Goal: Transaction & Acquisition: Purchase product/service

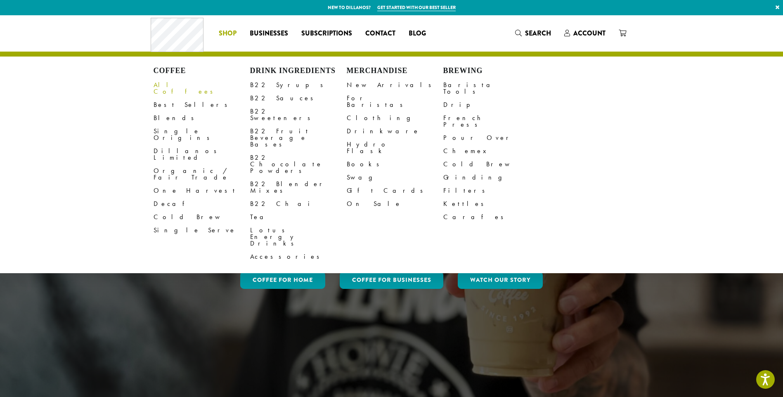
click at [170, 84] on link "All Coffees" at bounding box center [201, 88] width 97 height 20
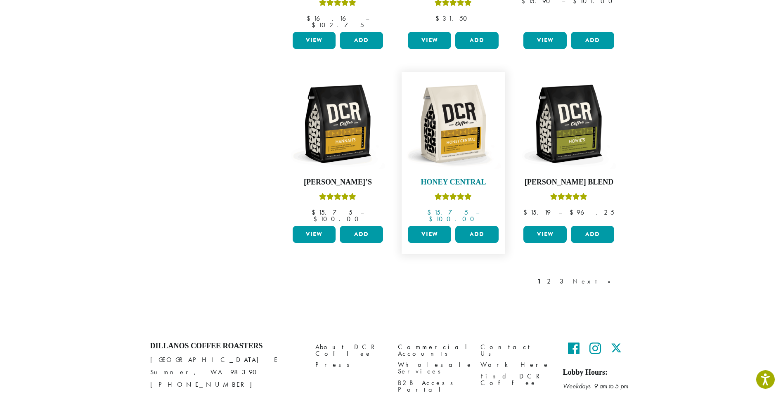
scroll to position [632, 0]
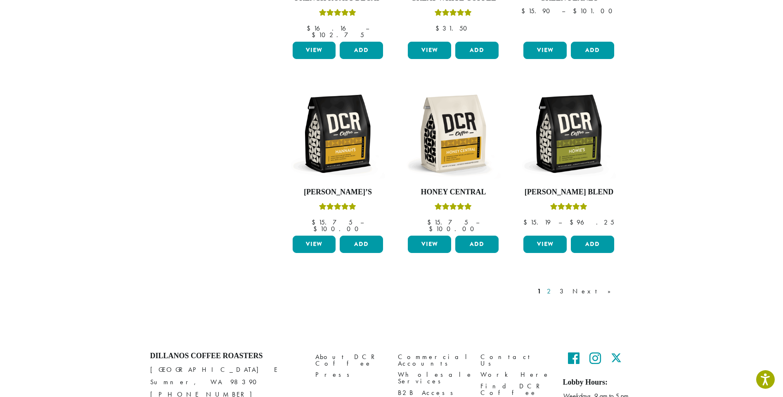
click at [555, 286] on link "2" at bounding box center [550, 291] width 10 height 10
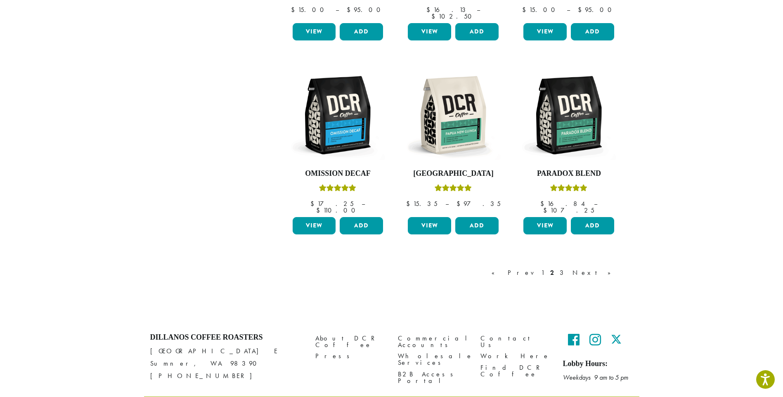
scroll to position [660, 0]
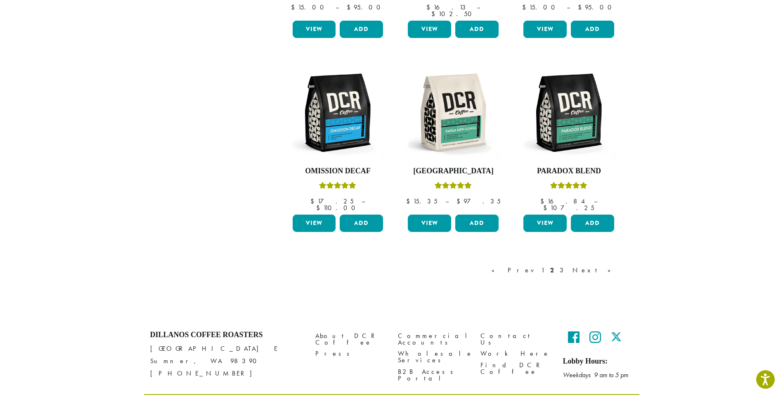
click at [568, 265] on link "3" at bounding box center [563, 270] width 10 height 10
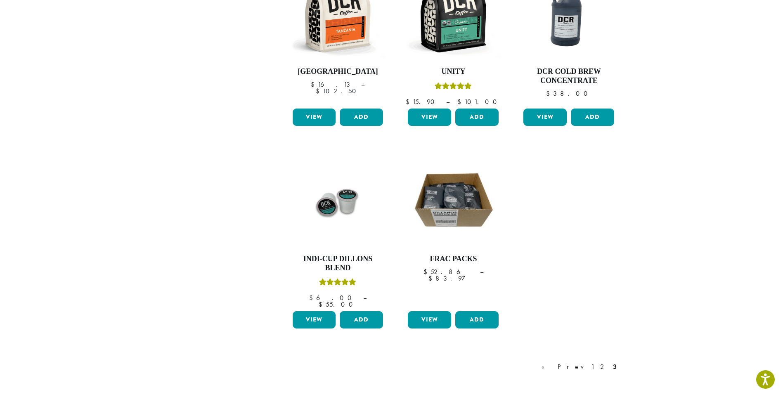
scroll to position [574, 0]
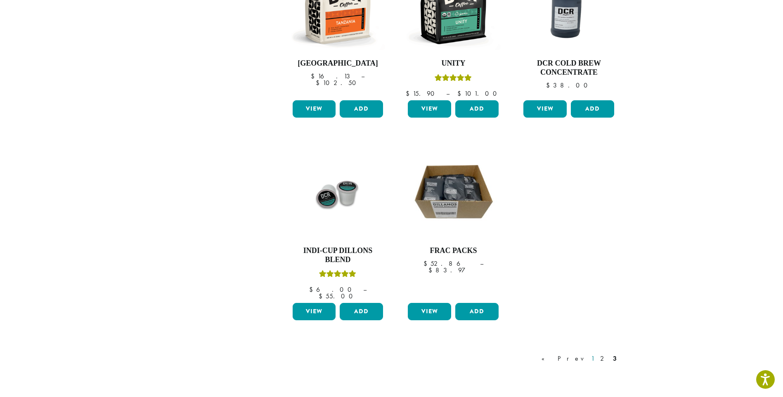
click at [595, 354] on link "1" at bounding box center [592, 359] width 7 height 10
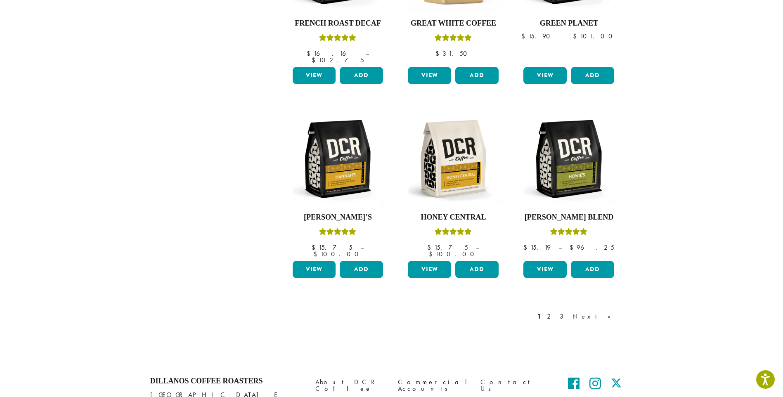
scroll to position [601, 0]
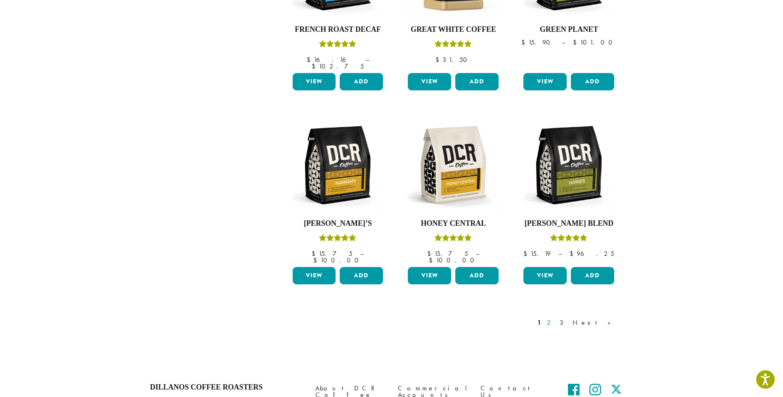
click at [555, 318] on link "2" at bounding box center [550, 323] width 10 height 10
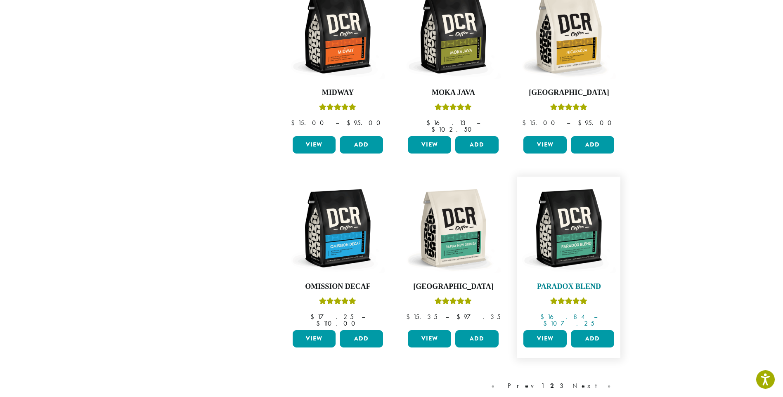
scroll to position [546, 0]
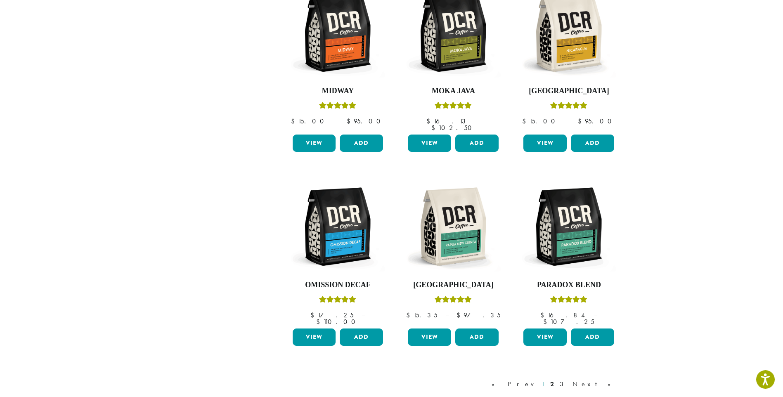
click at [546, 379] on link "1" at bounding box center [542, 384] width 7 height 10
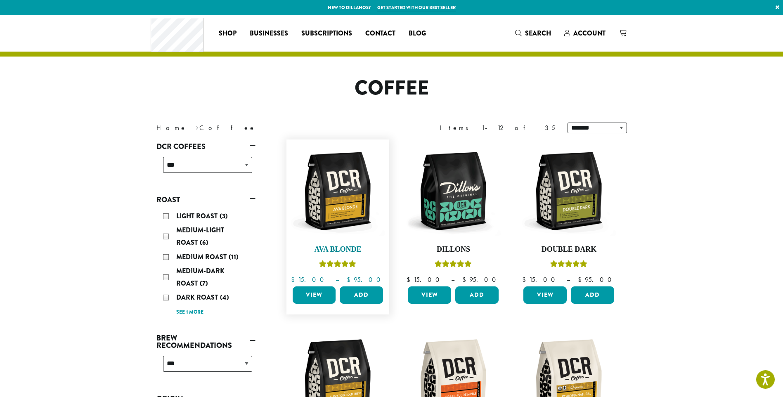
click at [339, 206] on img at bounding box center [337, 191] width 95 height 95
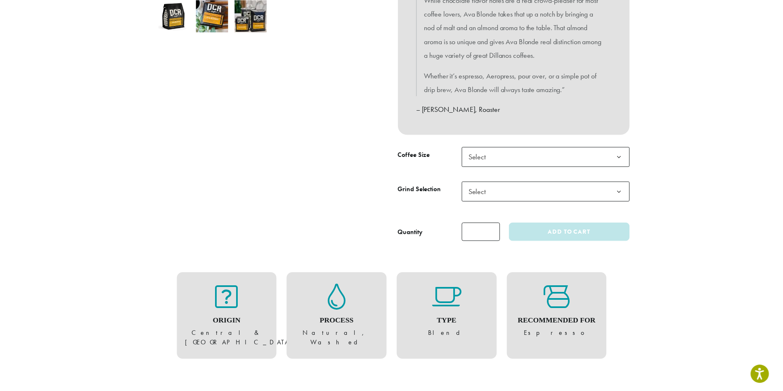
scroll to position [302, 0]
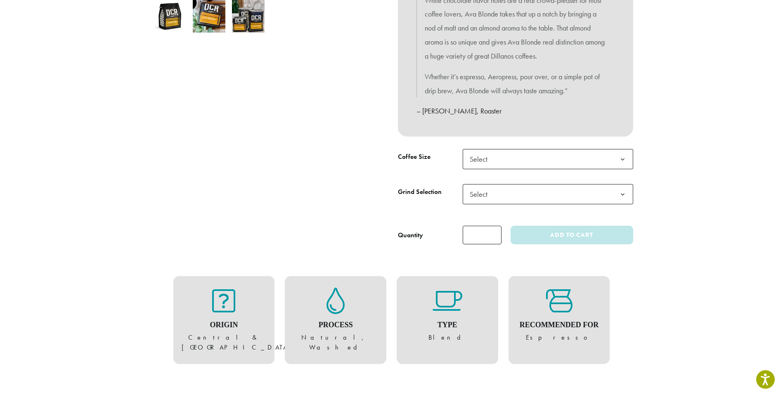
click at [626, 192] on b at bounding box center [622, 194] width 20 height 20
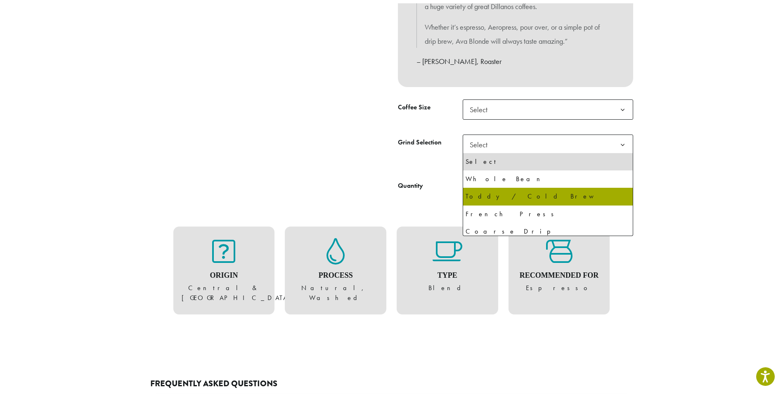
scroll to position [358, 0]
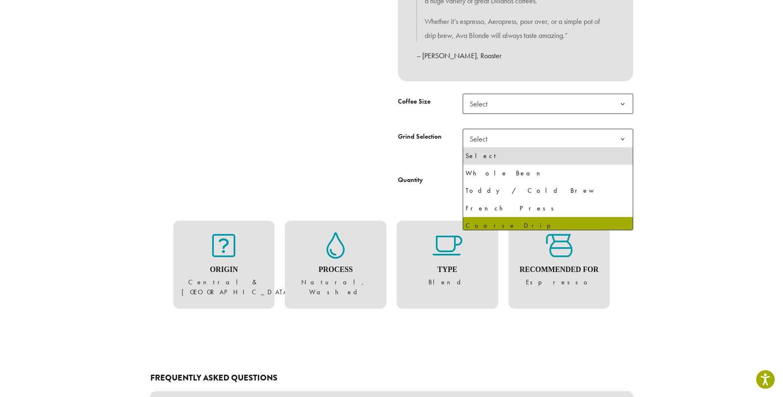
select select "**********"
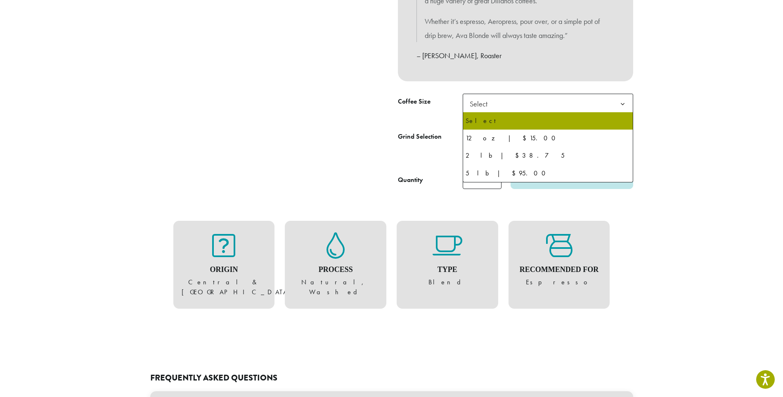
click at [582, 98] on span "Select" at bounding box center [548, 104] width 170 height 20
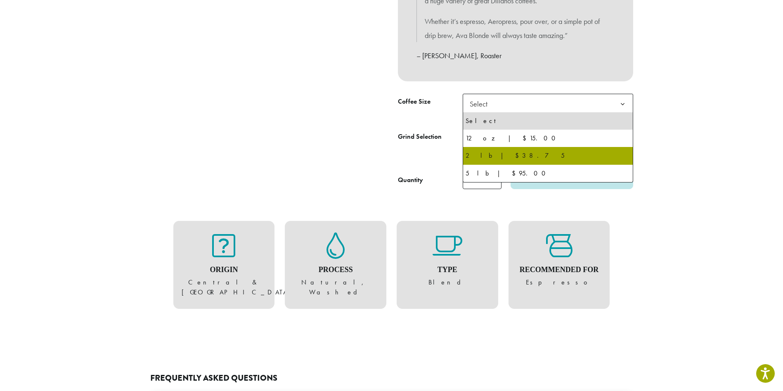
select select "**********"
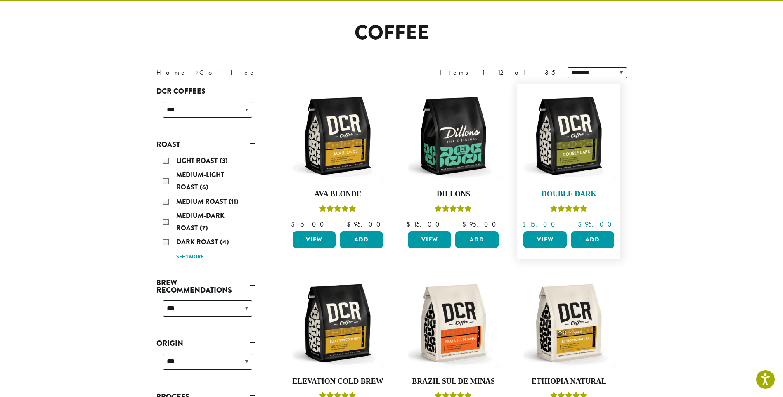
scroll to position [55, 0]
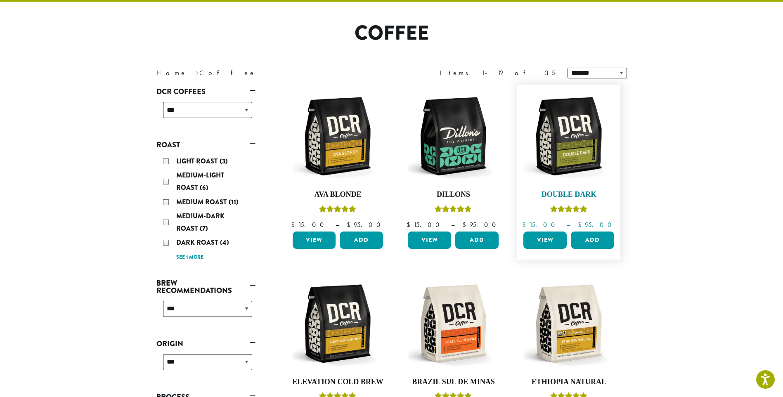
click at [571, 145] on img at bounding box center [568, 136] width 95 height 95
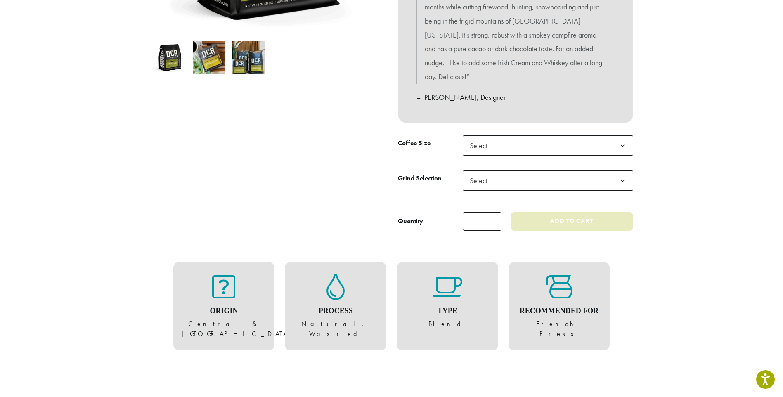
scroll to position [248, 0]
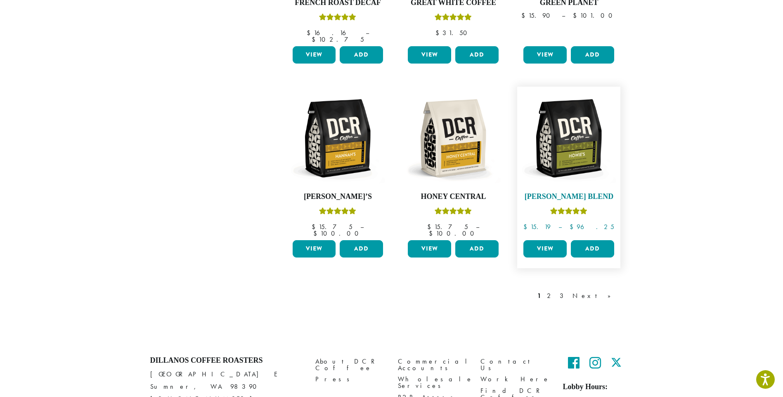
scroll to position [633, 0]
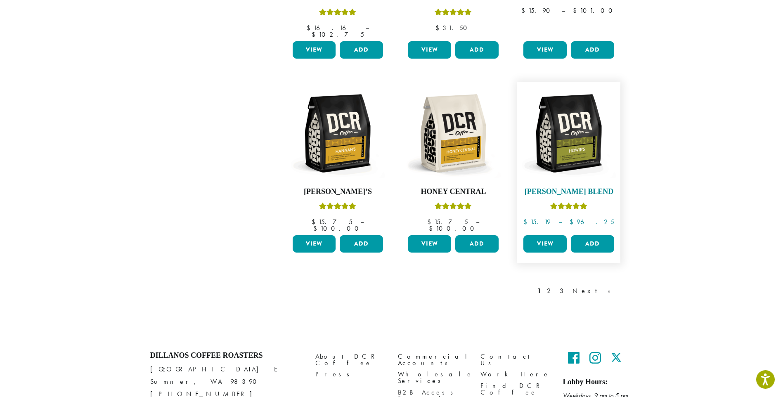
click at [571, 146] on img at bounding box center [568, 133] width 95 height 95
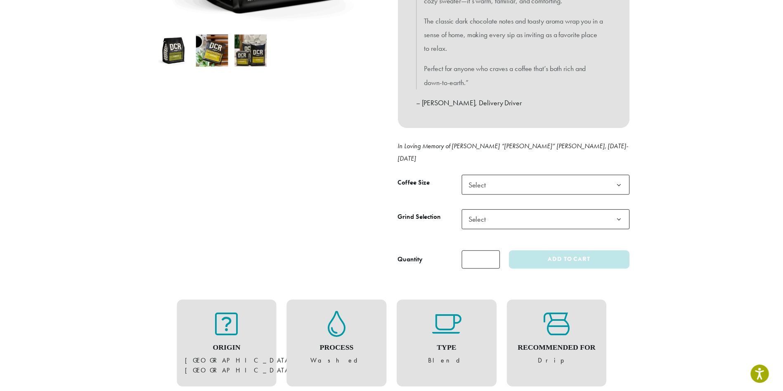
scroll to position [275, 0]
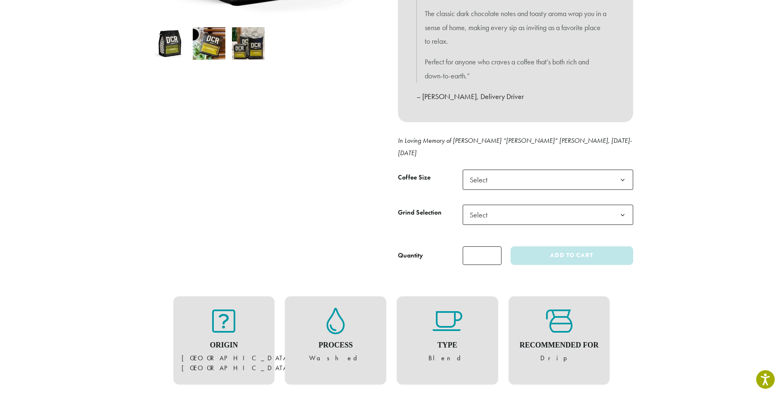
click at [585, 170] on span "Select" at bounding box center [548, 180] width 170 height 20
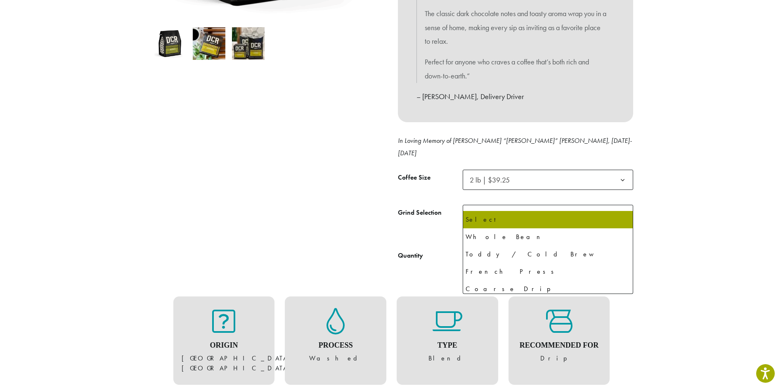
click at [622, 205] on b at bounding box center [622, 215] width 20 height 20
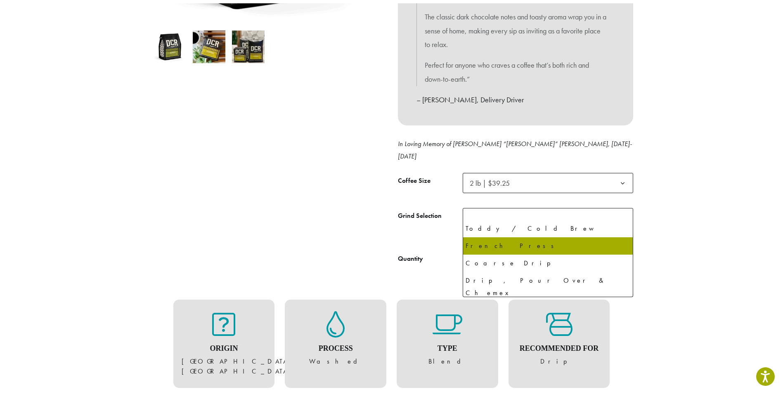
scroll to position [57, 0]
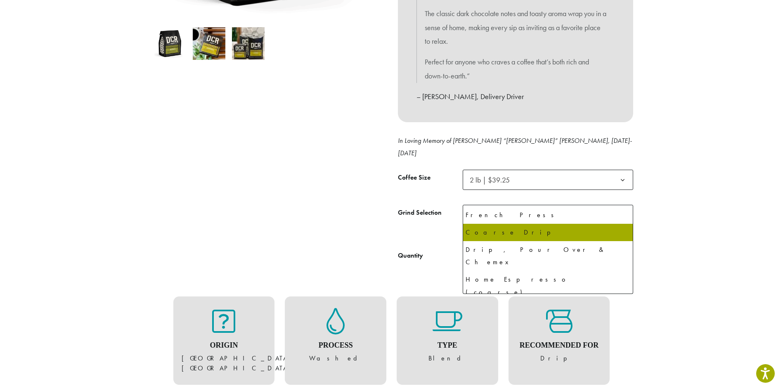
select select "**********"
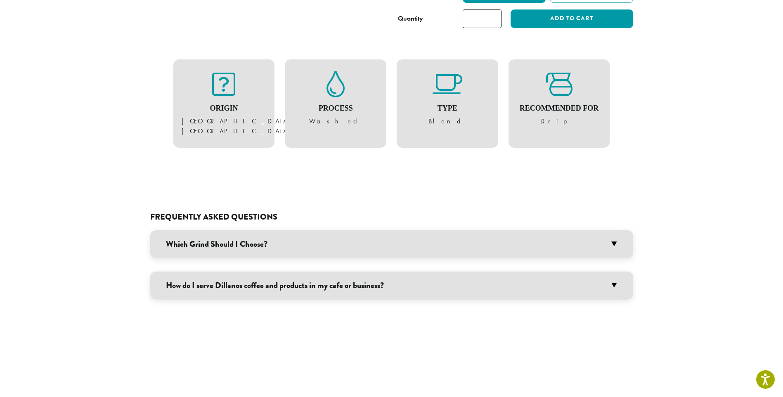
scroll to position [550, 0]
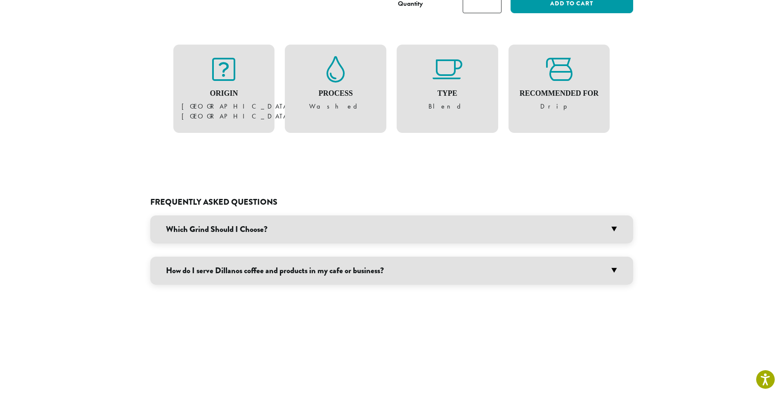
click at [618, 216] on h3 "Which Grind Should I Choose?" at bounding box center [391, 229] width 483 height 28
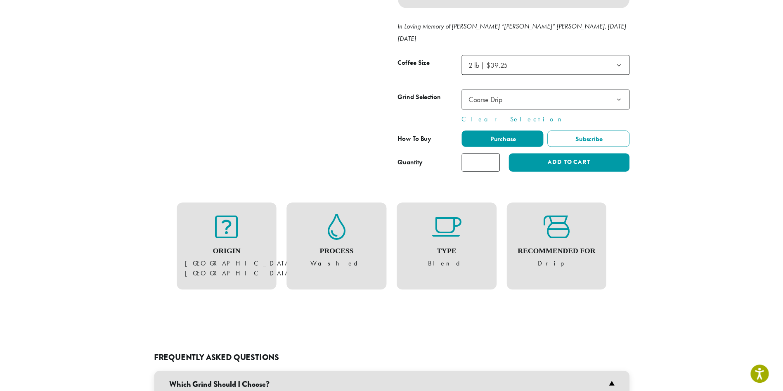
scroll to position [275, 0]
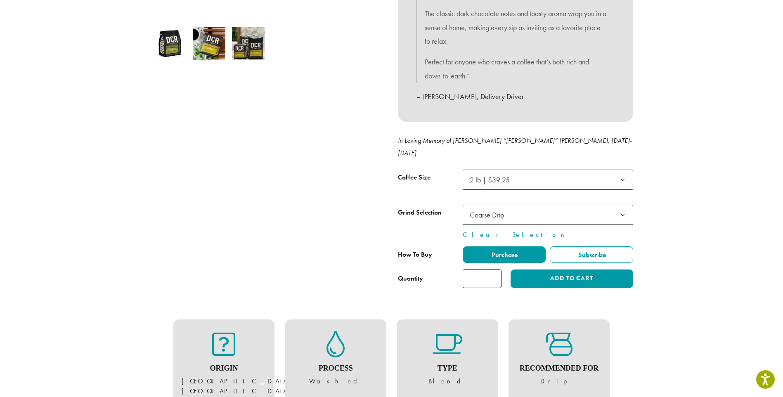
click at [524, 205] on span "Coarse Drip" at bounding box center [548, 215] width 170 height 20
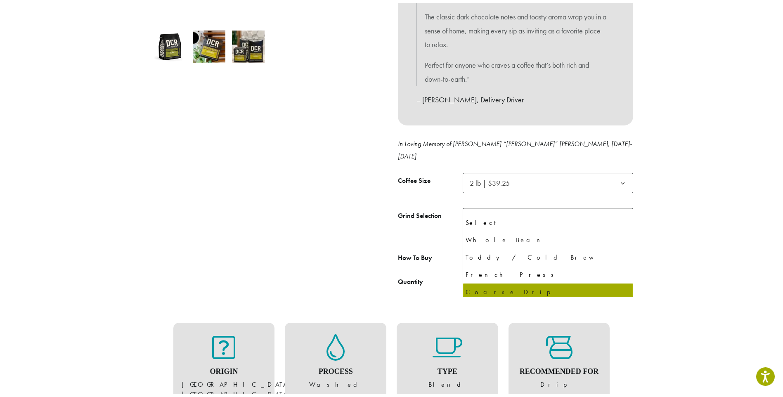
scroll to position [52, 0]
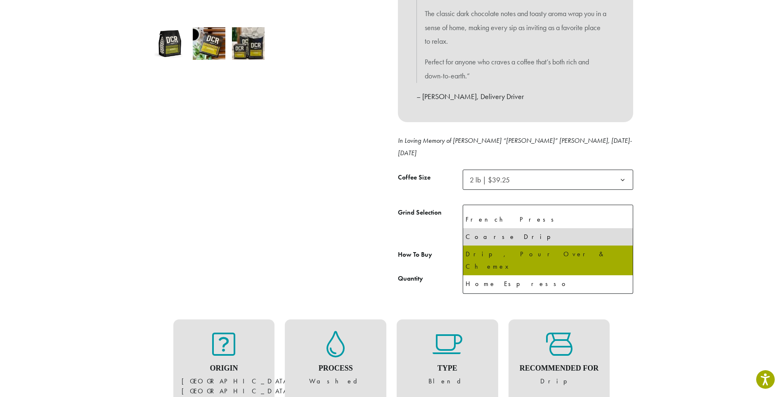
select select "**********"
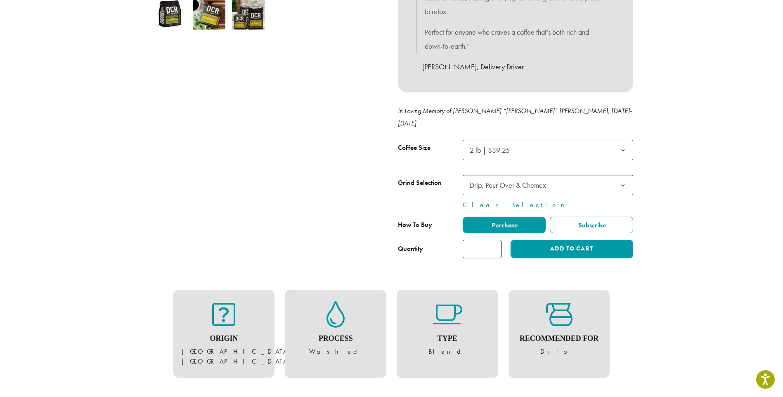
scroll to position [330, 0]
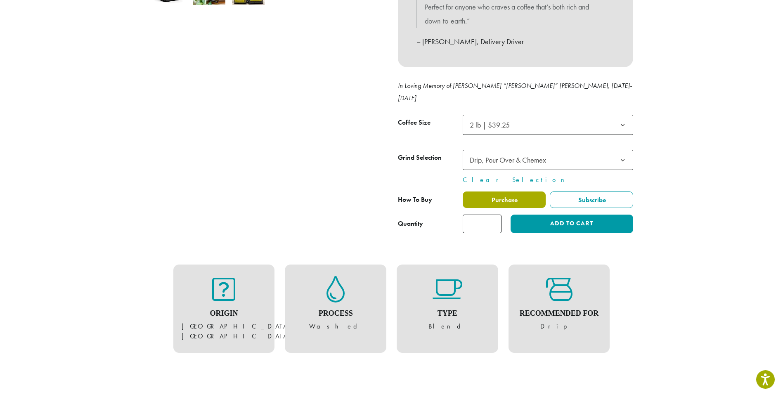
click at [496, 196] on span "Purchase" at bounding box center [503, 200] width 27 height 9
click at [494, 196] on span "Purchase" at bounding box center [503, 200] width 27 height 9
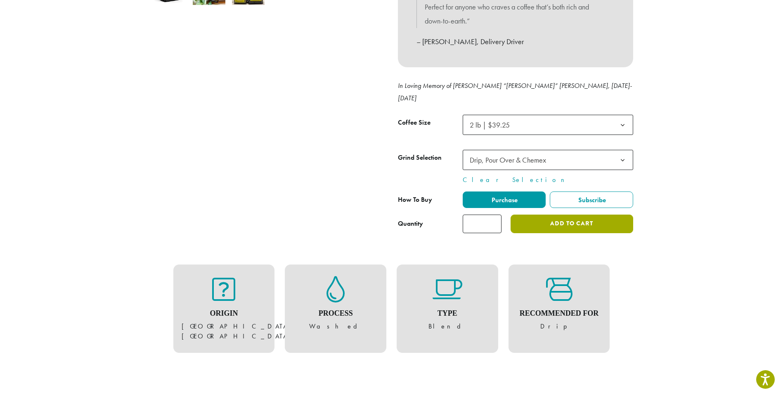
click at [560, 215] on button "Add to cart" at bounding box center [571, 224] width 122 height 19
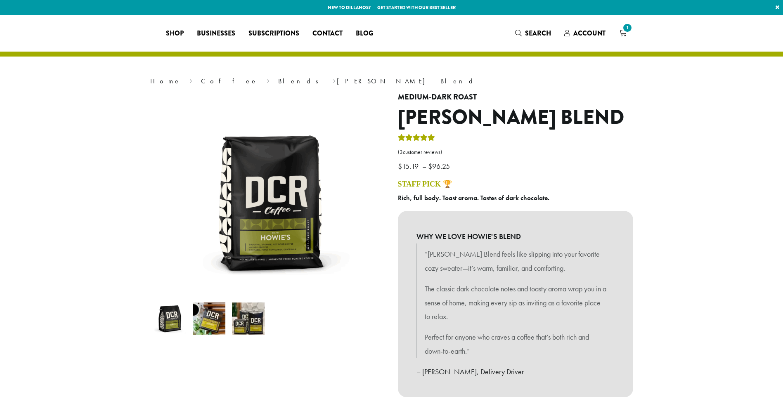
select select "**********"
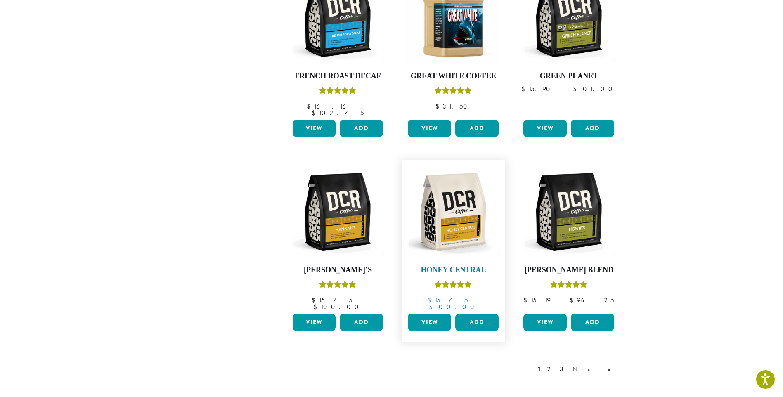
scroll to position [550, 0]
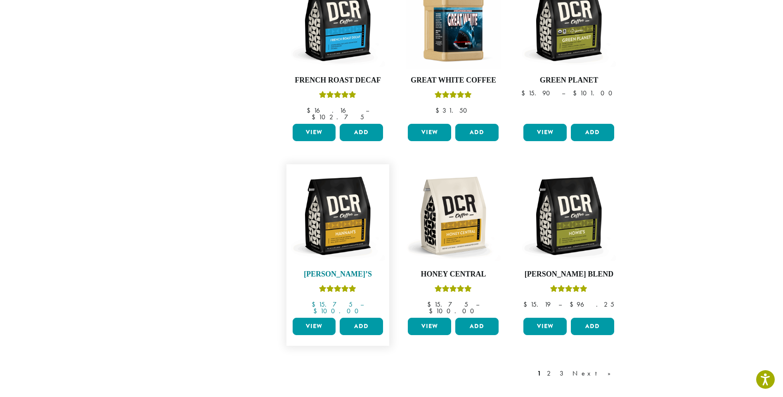
click at [340, 226] on img at bounding box center [337, 215] width 95 height 95
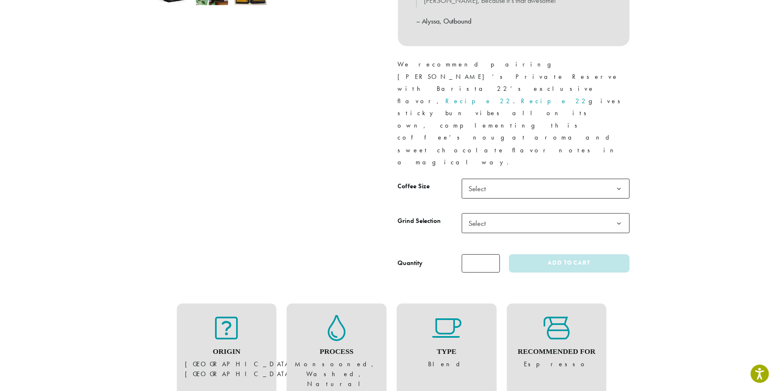
scroll to position [330, 0]
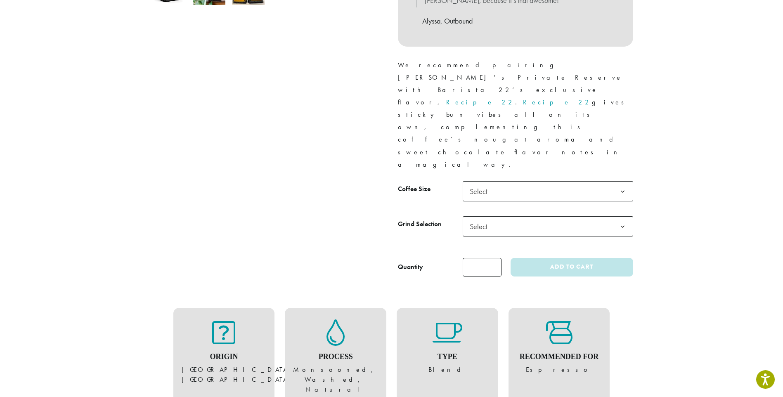
click at [523, 181] on span "Select" at bounding box center [548, 191] width 170 height 20
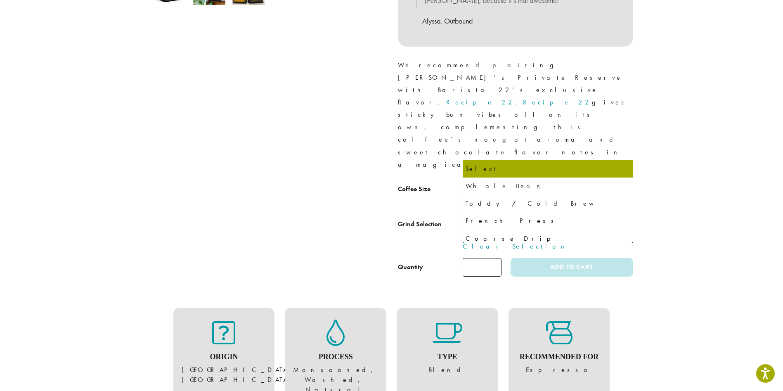
click at [515, 216] on span "Select" at bounding box center [548, 226] width 170 height 20
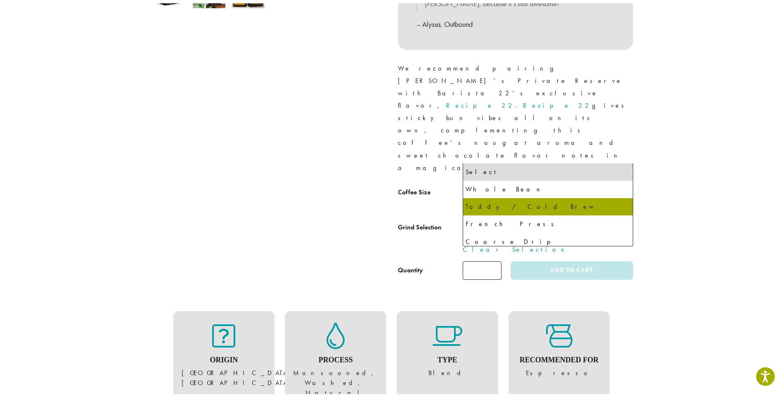
scroll to position [55, 0]
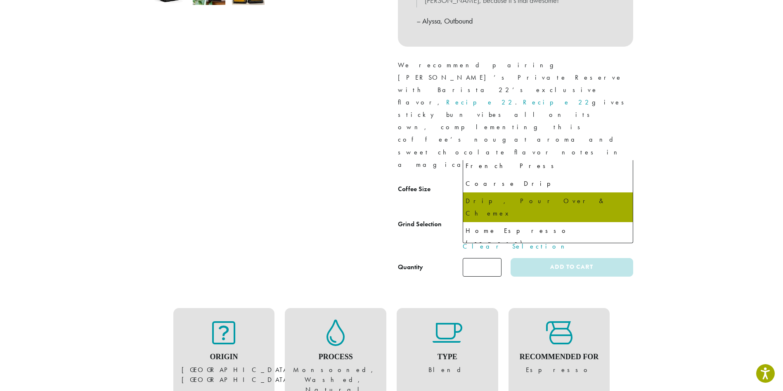
select select "**********"
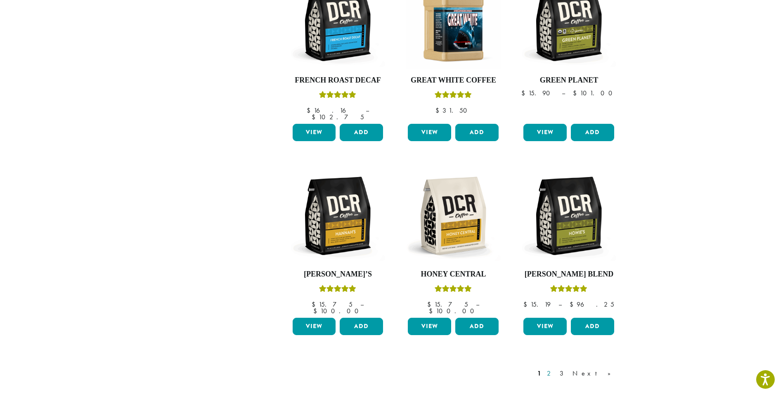
click at [555, 368] on link "2" at bounding box center [550, 373] width 10 height 10
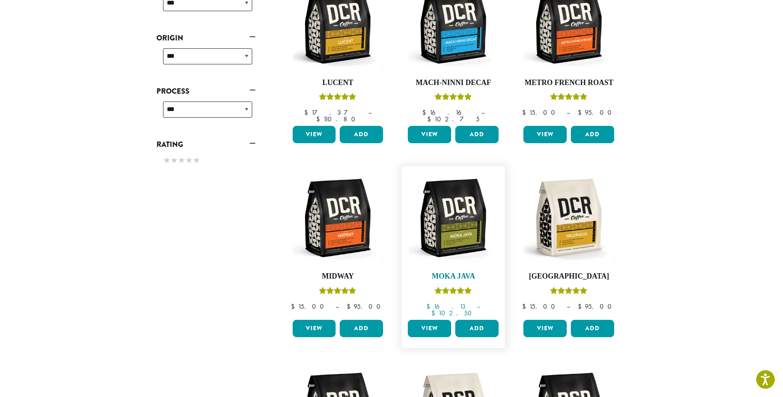
scroll to position [353, 0]
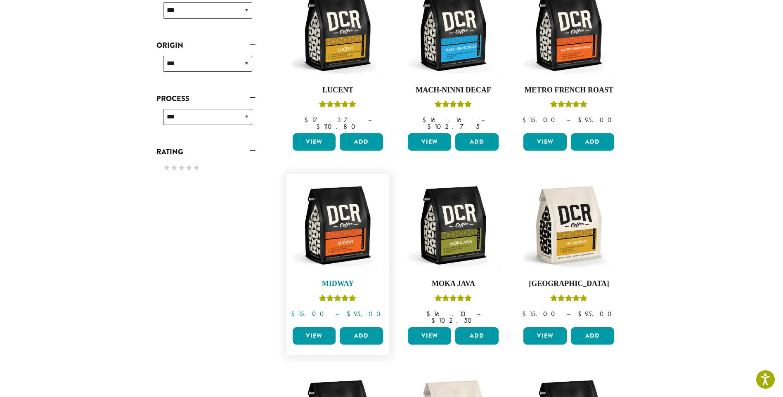
click at [335, 220] on img at bounding box center [337, 225] width 95 height 95
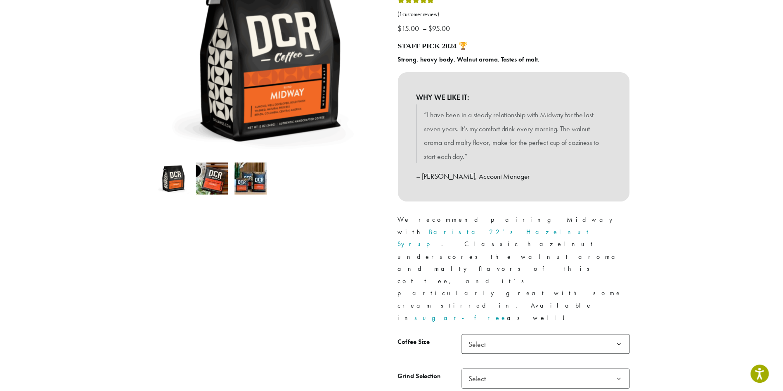
scroll to position [165, 0]
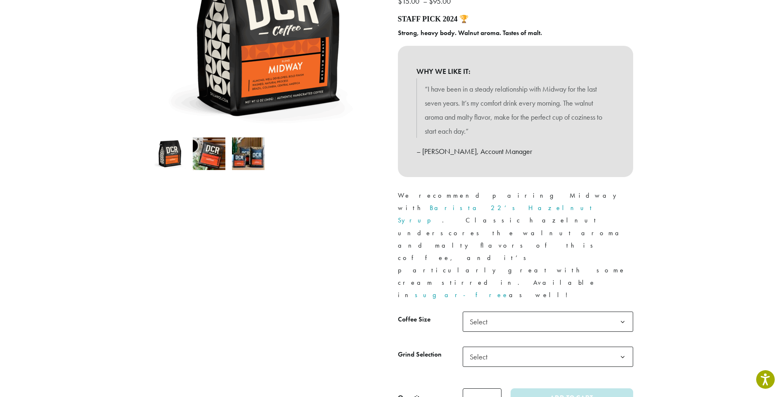
click at [625, 312] on b at bounding box center [622, 322] width 20 height 20
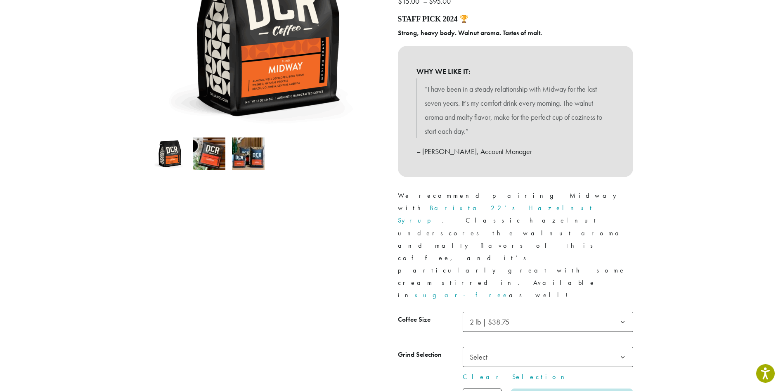
click at [595, 347] on span "Select" at bounding box center [548, 357] width 170 height 20
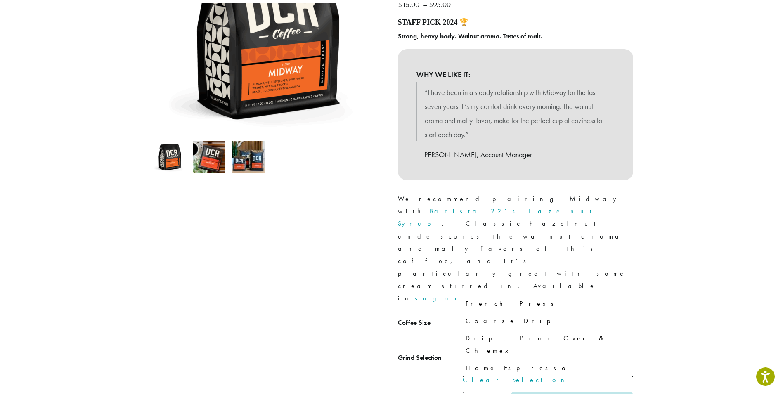
scroll to position [57, 0]
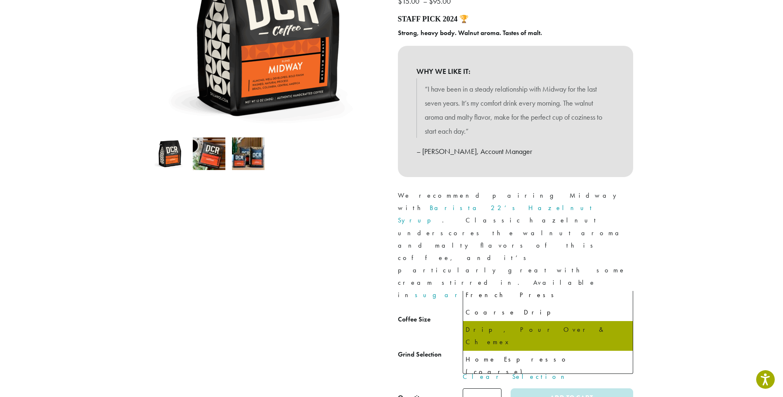
select select "**********"
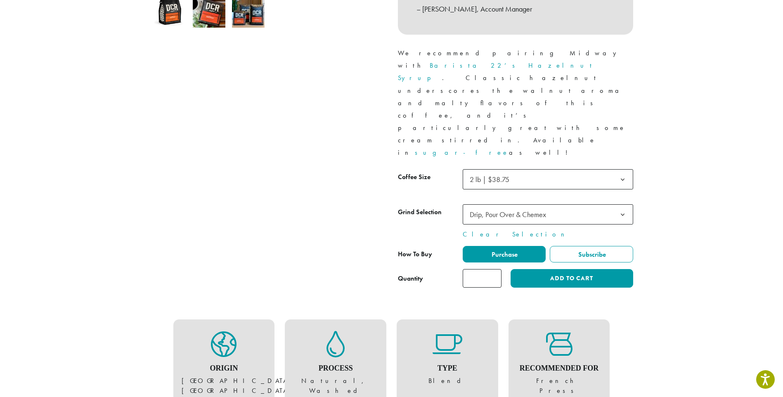
scroll to position [330, 0]
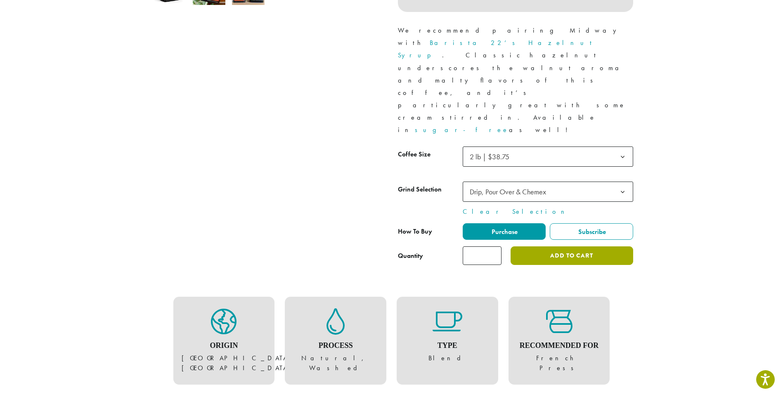
click at [546, 246] on button "Add to cart" at bounding box center [571, 255] width 122 height 19
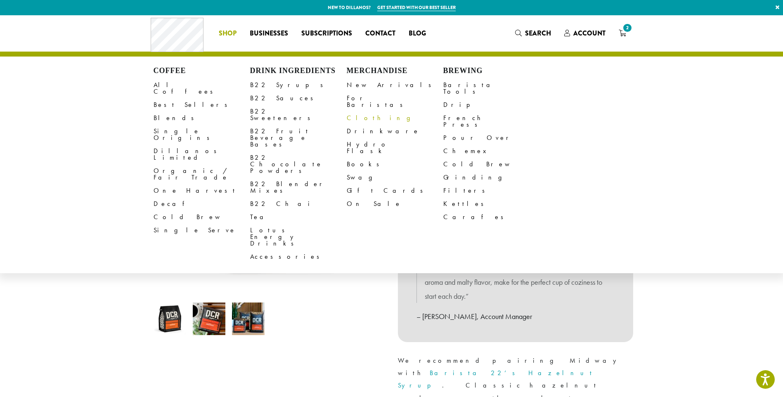
click at [355, 111] on link "Clothing" at bounding box center [395, 117] width 97 height 13
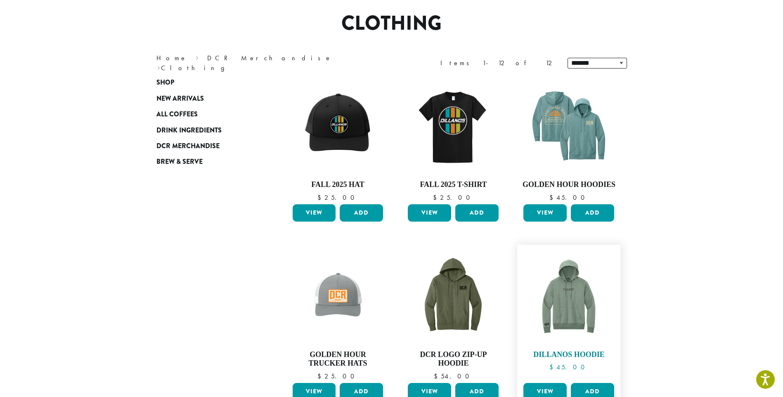
scroll to position [28, 0]
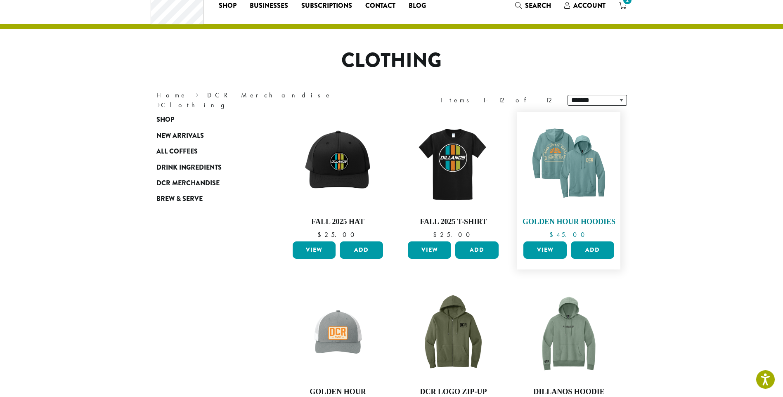
click at [579, 175] on img at bounding box center [568, 163] width 95 height 95
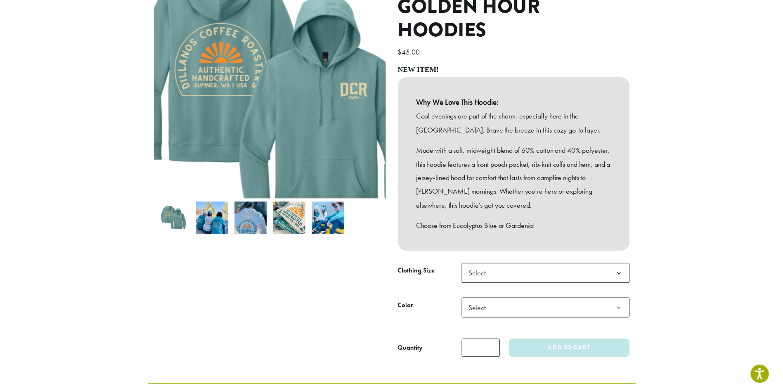
scroll to position [110, 0]
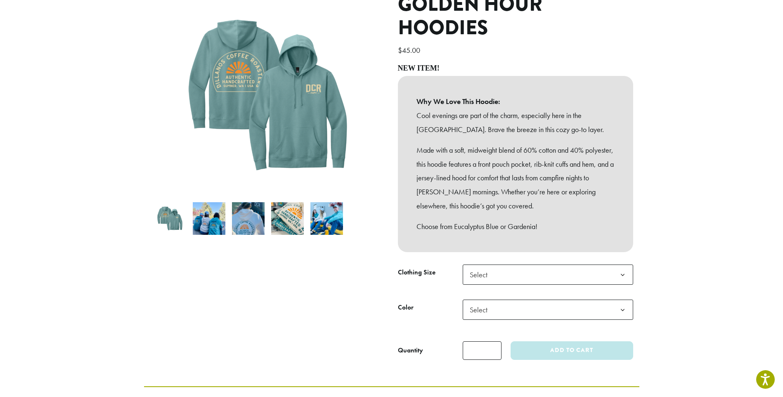
click at [625, 303] on b at bounding box center [622, 310] width 20 height 20
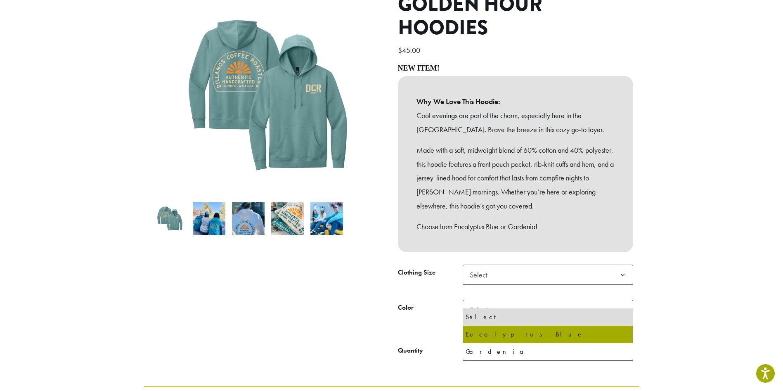
select select "**********"
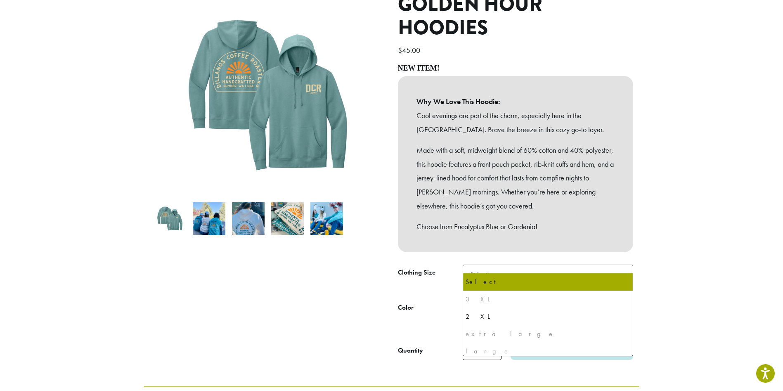
click at [597, 268] on span "Select" at bounding box center [548, 274] width 170 height 20
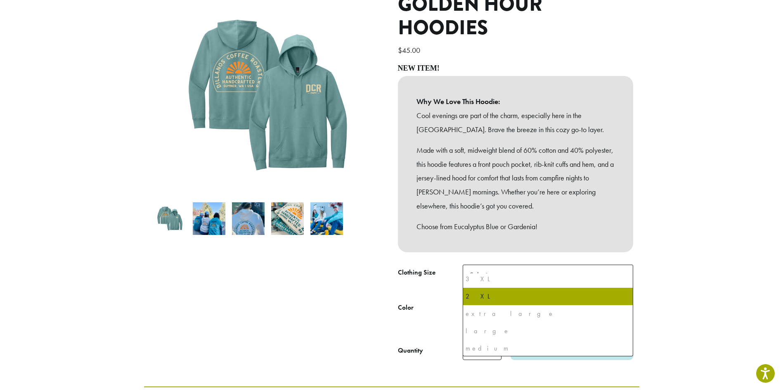
scroll to position [0, 0]
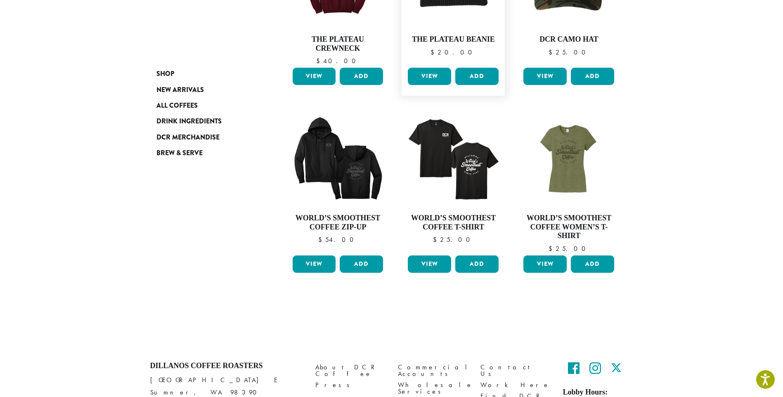
scroll to position [578, 0]
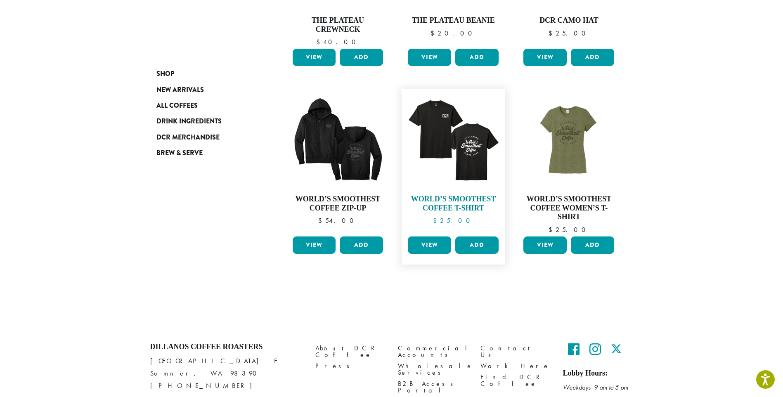
click at [470, 145] on img at bounding box center [453, 140] width 95 height 95
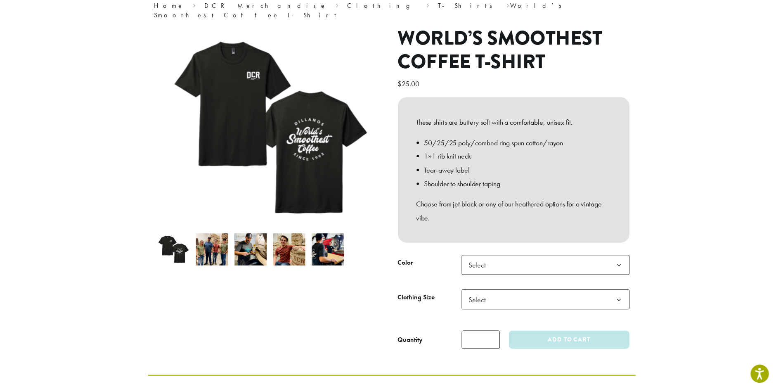
scroll to position [55, 0]
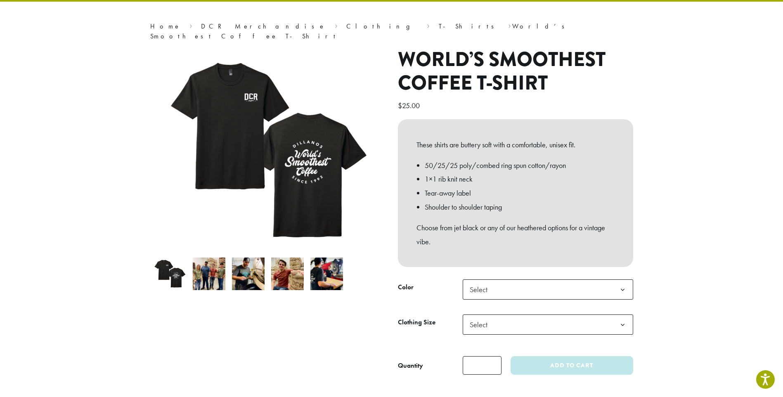
click at [557, 279] on span "Select" at bounding box center [548, 289] width 170 height 20
click at [734, 287] on section "**********" at bounding box center [391, 180] width 783 height 441
click at [614, 315] on b at bounding box center [622, 325] width 20 height 20
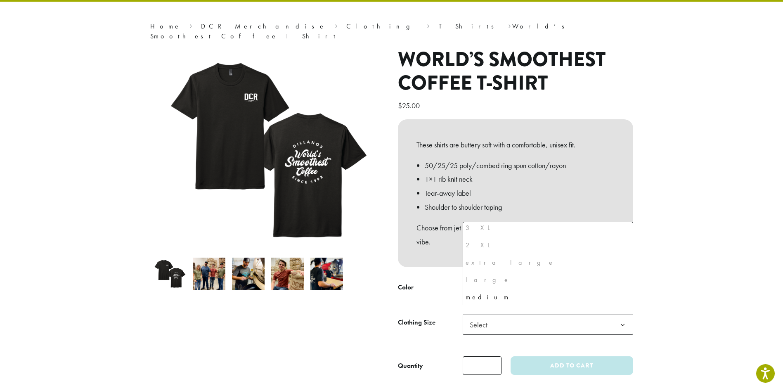
scroll to position [0, 0]
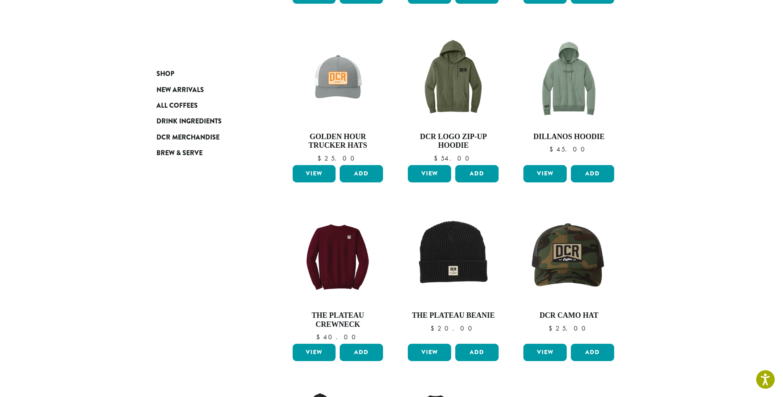
scroll to position [192, 0]
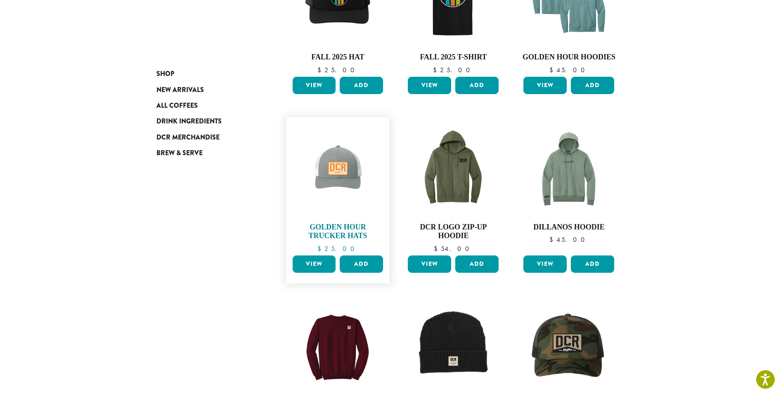
click at [339, 181] on img at bounding box center [337, 168] width 95 height 95
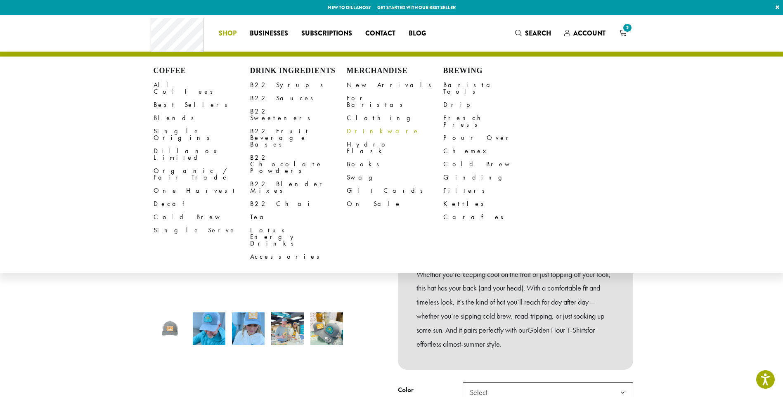
click at [355, 125] on link "Drinkware" at bounding box center [395, 131] width 97 height 13
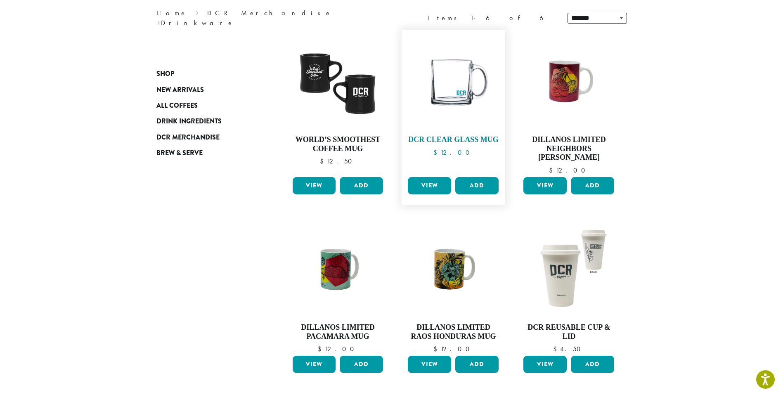
scroll to position [47, 0]
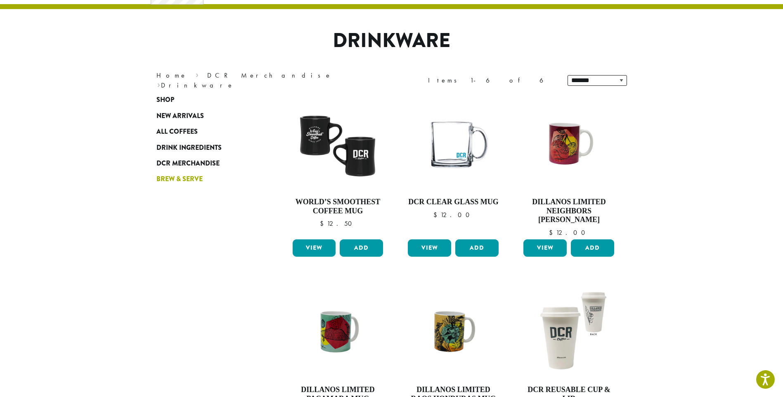
click at [168, 180] on span "Brew & Serve" at bounding box center [179, 179] width 46 height 10
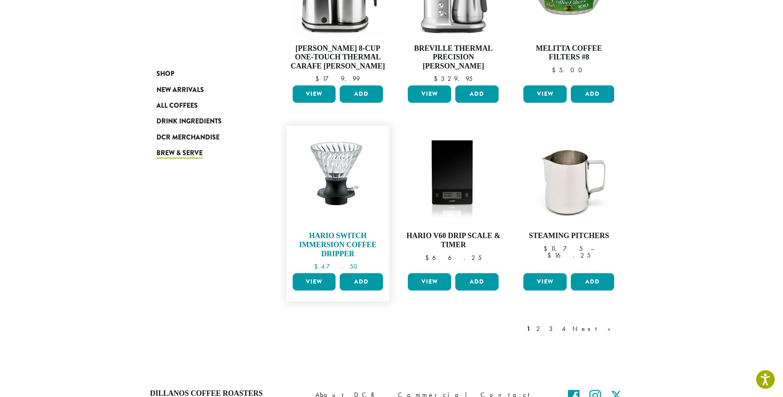
scroll to position [578, 0]
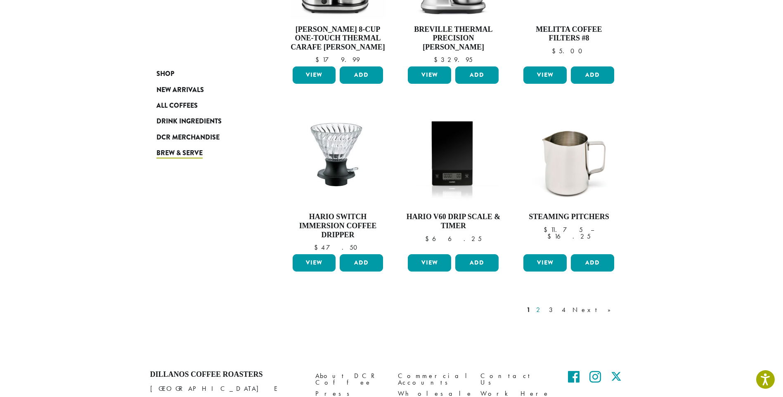
click at [545, 309] on link "2" at bounding box center [539, 310] width 10 height 10
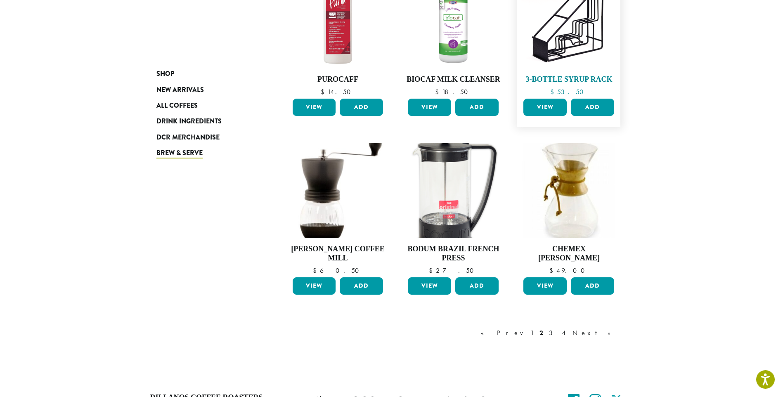
scroll to position [546, 0]
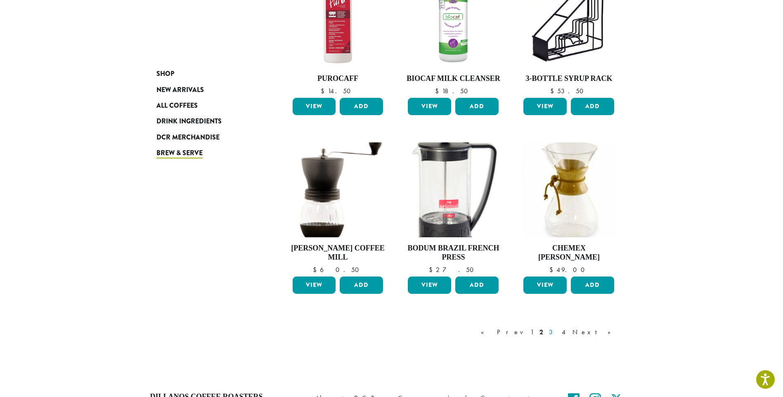
click at [557, 331] on link "3" at bounding box center [552, 332] width 10 height 10
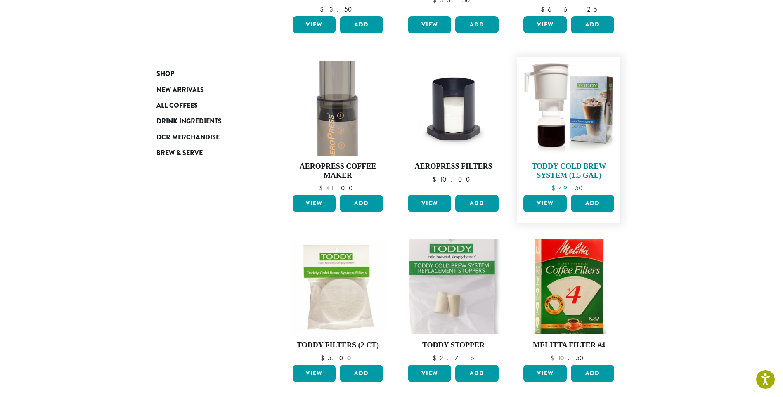
scroll to position [518, 0]
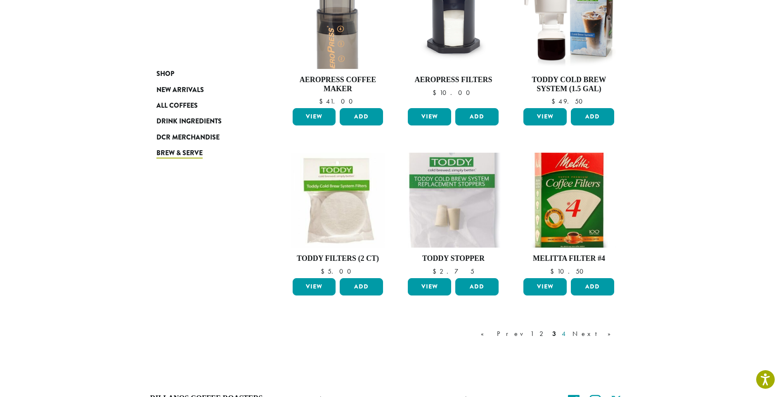
click at [568, 332] on link "4" at bounding box center [564, 334] width 8 height 10
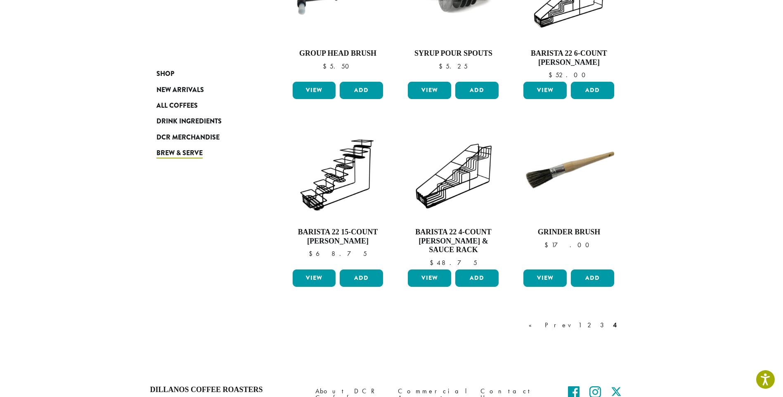
scroll to position [574, 0]
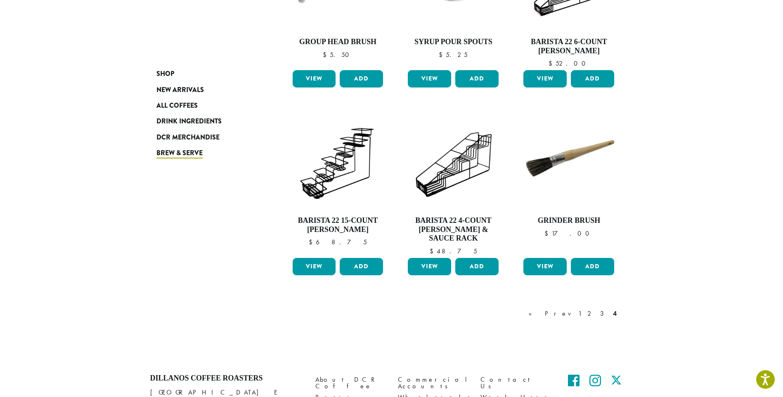
click at [594, 309] on link "2" at bounding box center [590, 314] width 10 height 10
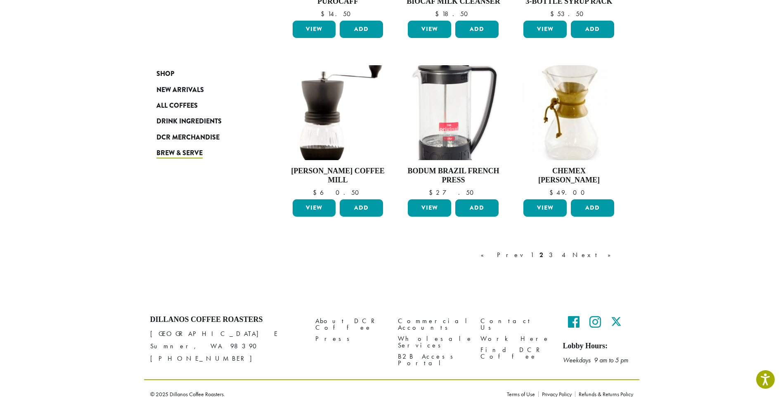
scroll to position [628, 0]
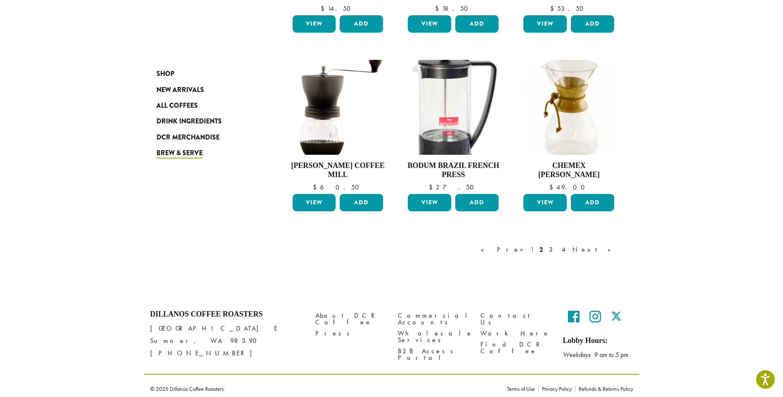
click at [535, 246] on link "1" at bounding box center [532, 250] width 7 height 10
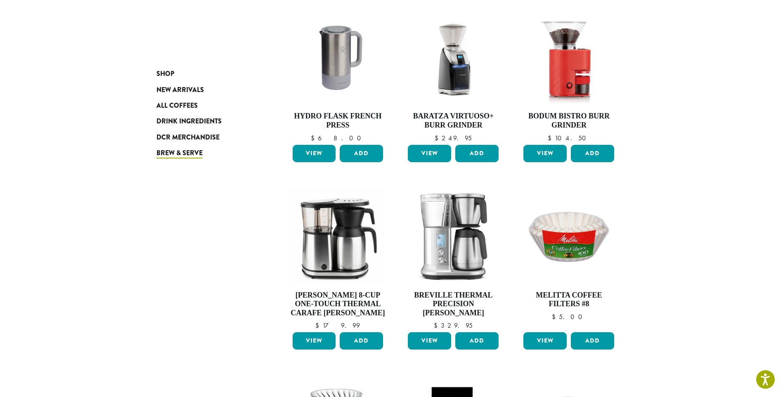
scroll to position [326, 0]
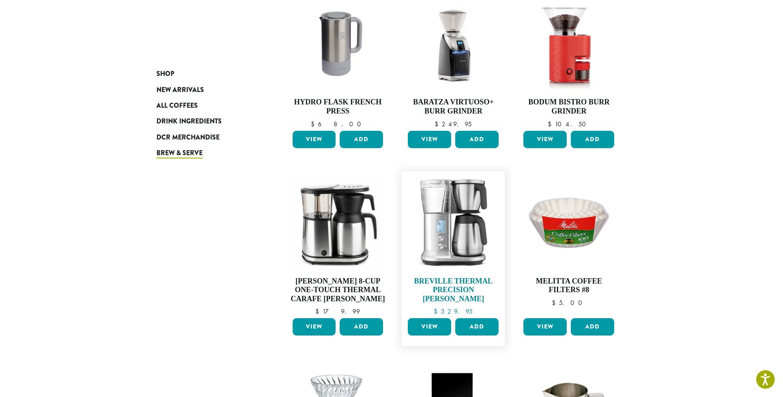
click at [453, 242] on img at bounding box center [453, 222] width 95 height 95
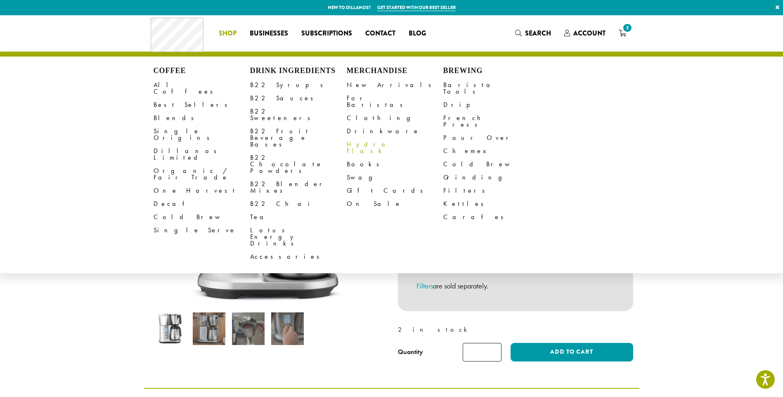
click at [365, 138] on link "Hydro Flask" at bounding box center [395, 148] width 97 height 20
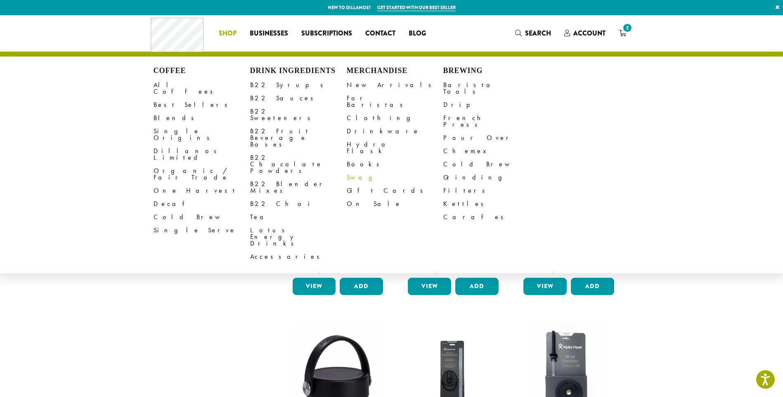
click at [356, 171] on link "Swag" at bounding box center [395, 177] width 97 height 13
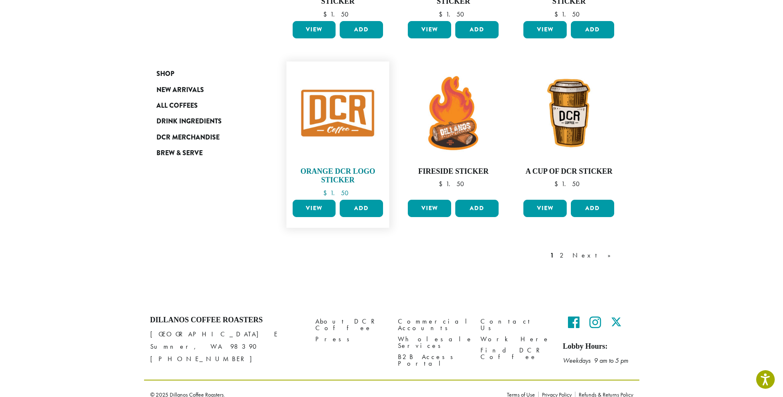
scroll to position [626, 0]
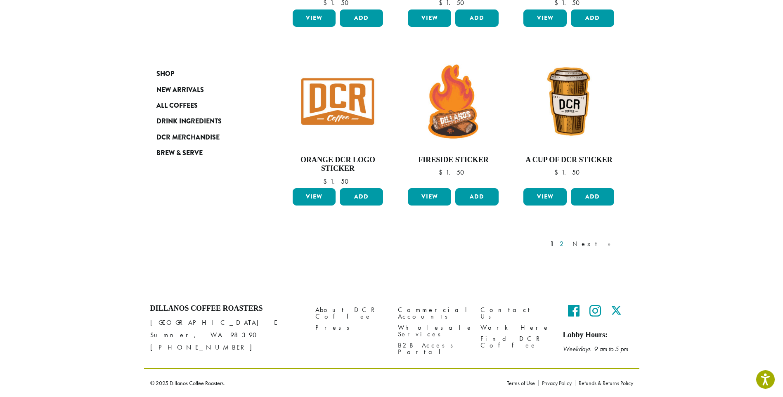
click at [568, 242] on link "2" at bounding box center [563, 244] width 10 height 10
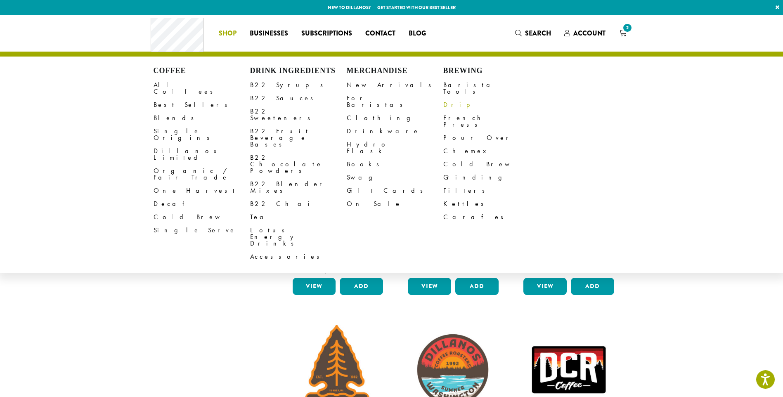
click at [450, 99] on link "Drip" at bounding box center [491, 104] width 97 height 13
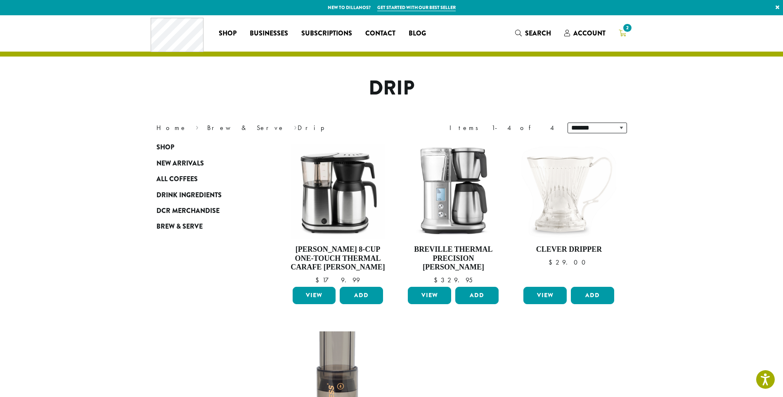
click at [624, 31] on span "2" at bounding box center [626, 27] width 11 height 11
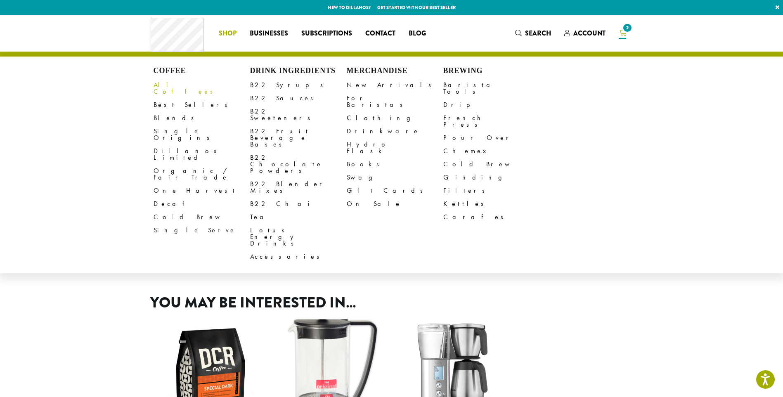
click at [168, 81] on link "All Coffees" at bounding box center [201, 88] width 97 height 20
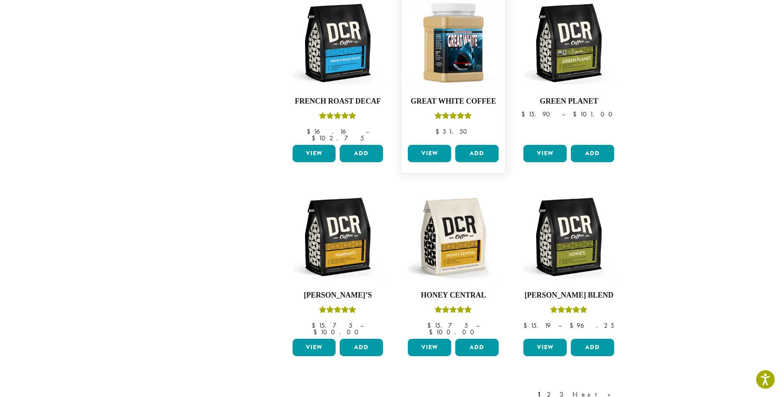
scroll to position [550, 0]
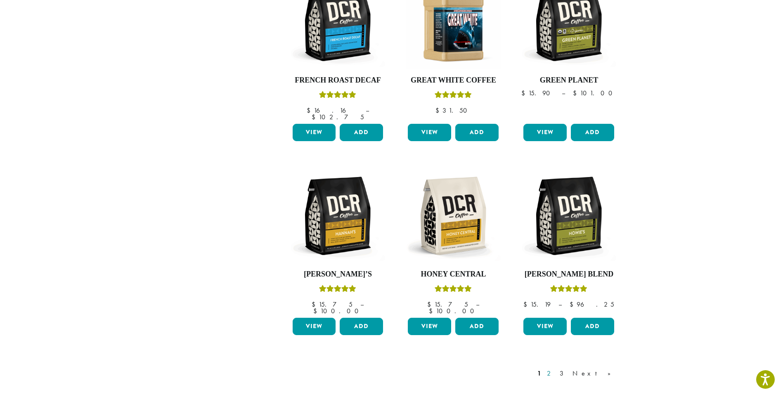
click at [555, 368] on link "2" at bounding box center [550, 373] width 10 height 10
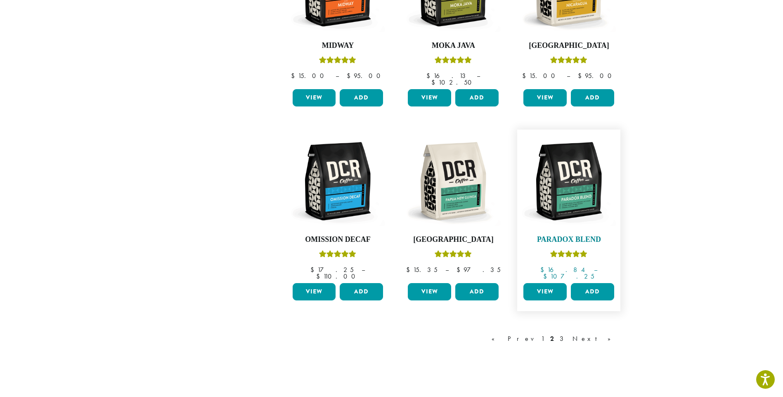
scroll to position [628, 0]
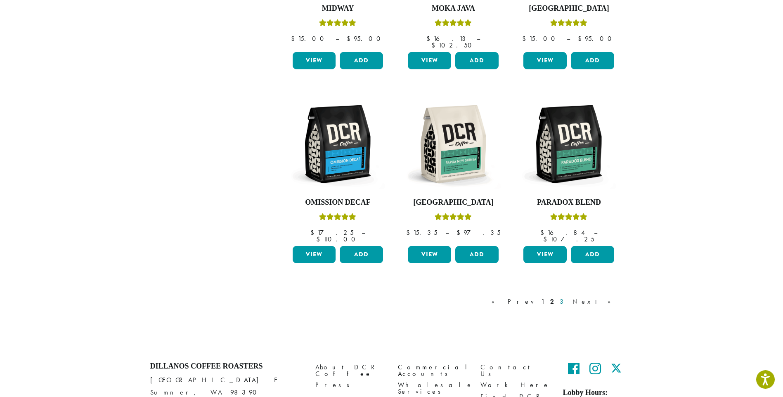
click at [568, 297] on link "3" at bounding box center [563, 302] width 10 height 10
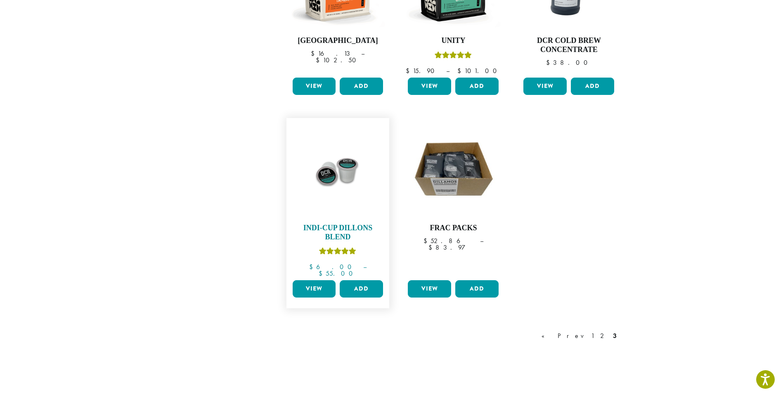
scroll to position [628, 0]
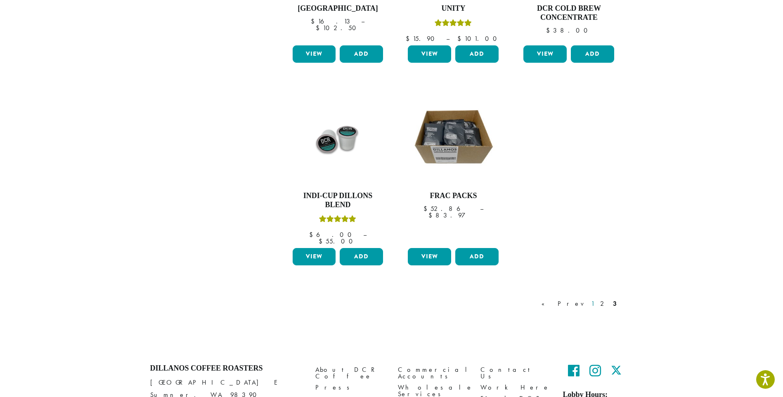
click at [596, 299] on link "1" at bounding box center [592, 304] width 7 height 10
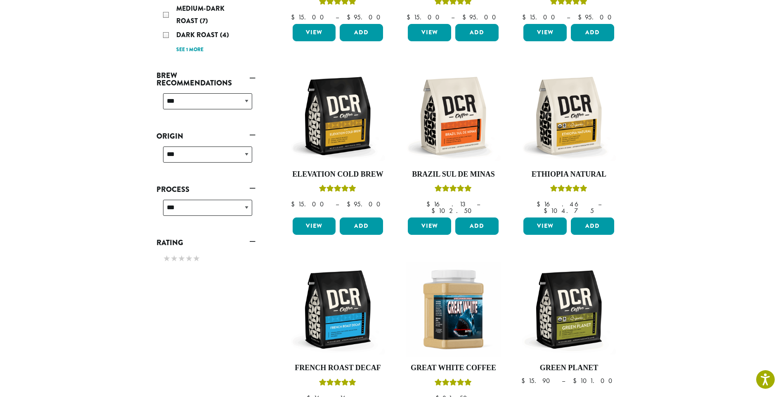
scroll to position [51, 0]
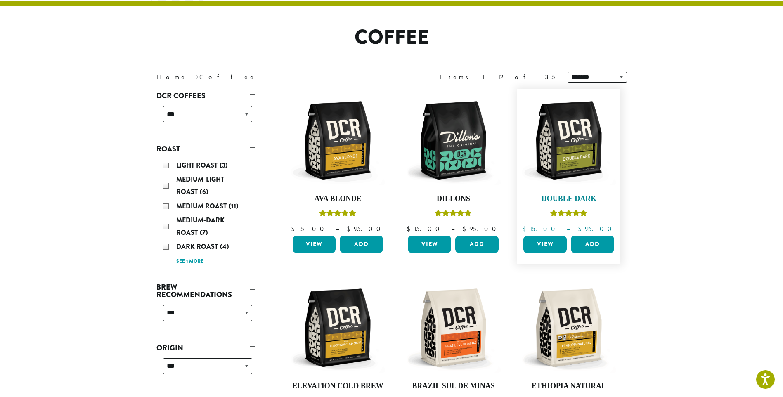
click at [576, 158] on img at bounding box center [568, 140] width 95 height 95
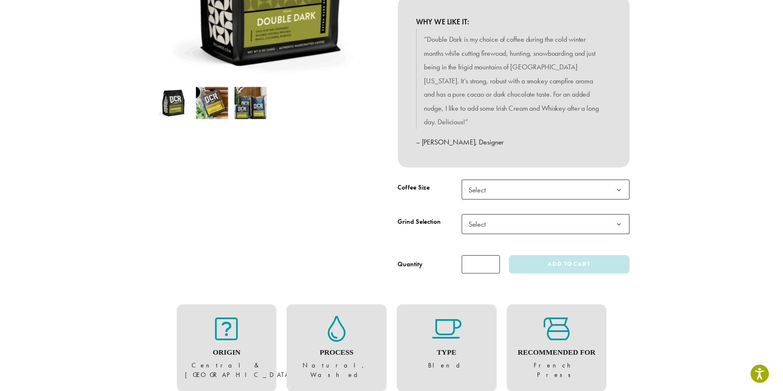
scroll to position [220, 0]
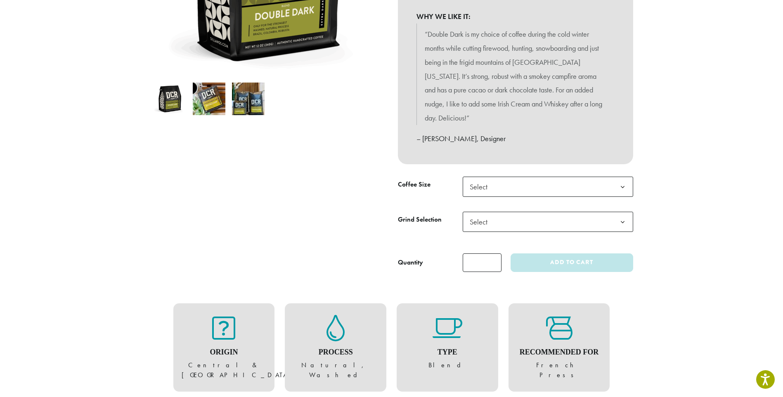
click at [550, 178] on span "Select" at bounding box center [548, 187] width 170 height 20
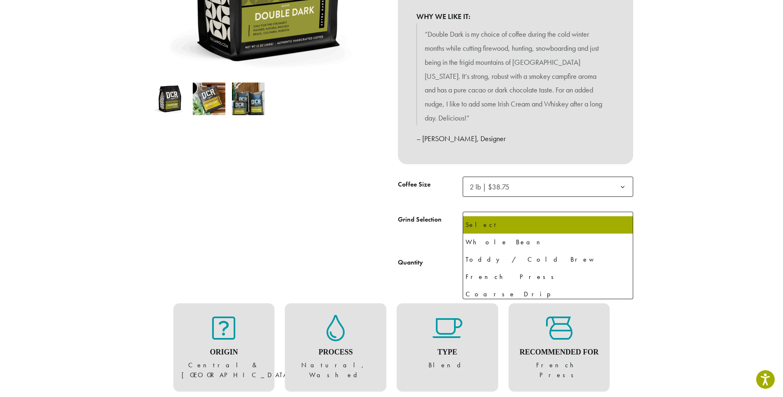
click at [530, 212] on span "Select" at bounding box center [548, 222] width 170 height 20
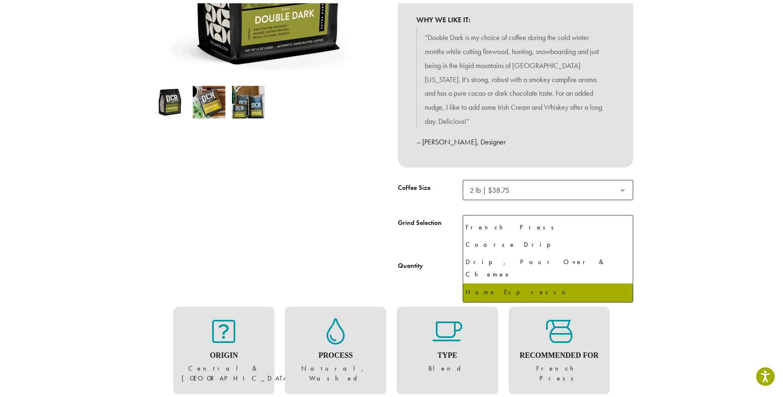
scroll to position [57, 0]
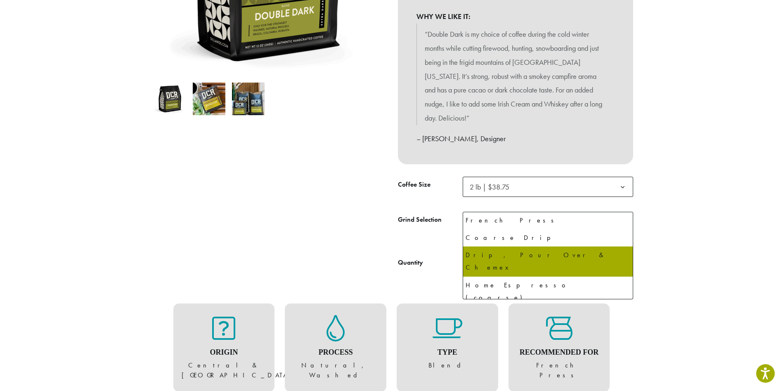
select select "**********"
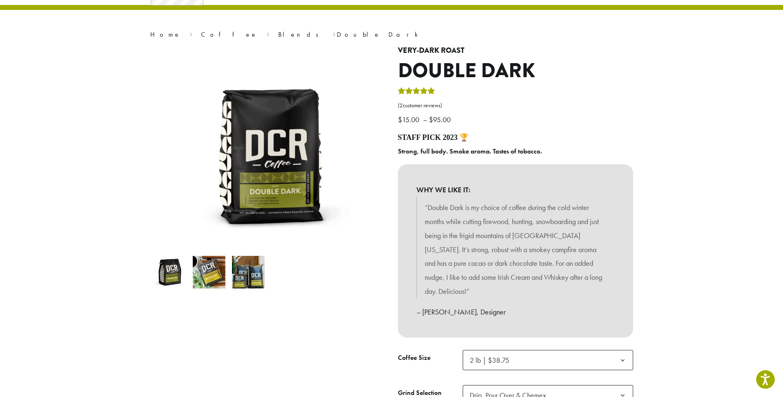
scroll to position [0, 0]
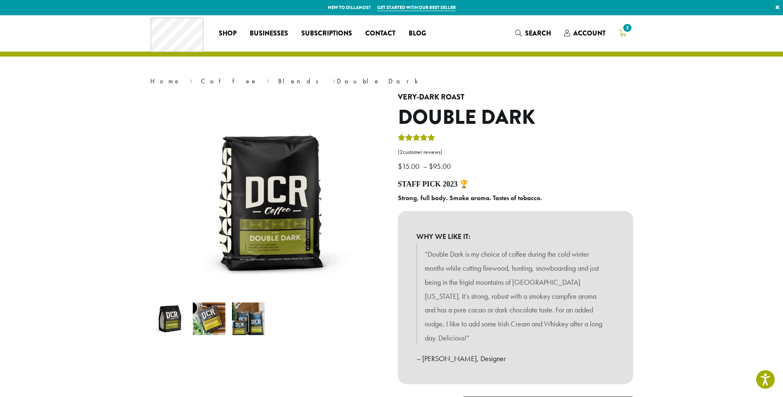
click at [623, 31] on span "2" at bounding box center [626, 27] width 11 height 11
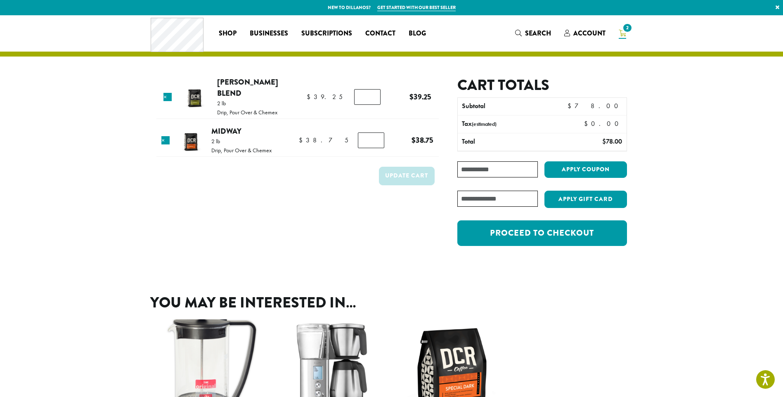
click at [419, 5] on link "Get started with our best seller" at bounding box center [416, 7] width 78 height 7
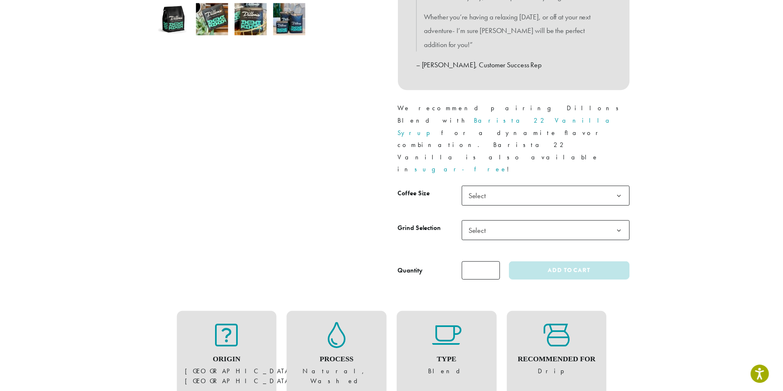
scroll to position [302, 0]
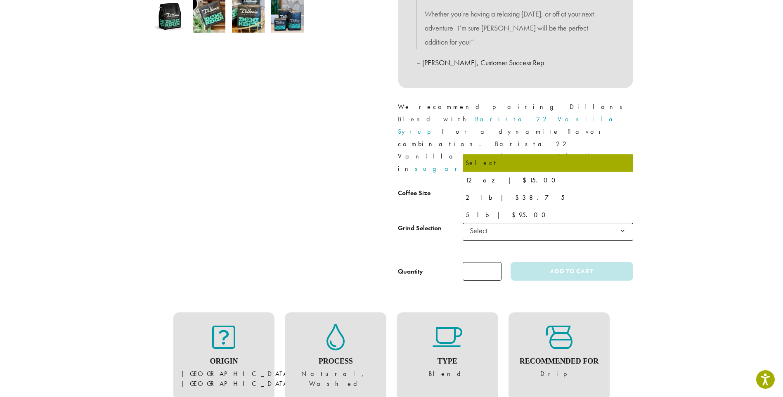
click at [626, 186] on b at bounding box center [622, 196] width 20 height 20
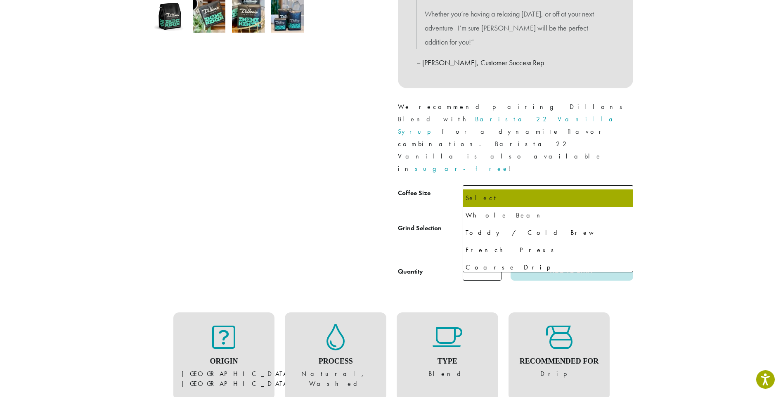
click at [589, 220] on span "Select" at bounding box center [548, 230] width 170 height 20
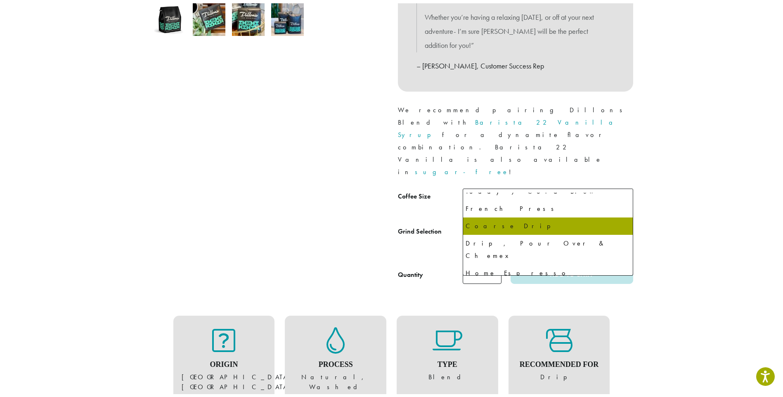
scroll to position [57, 0]
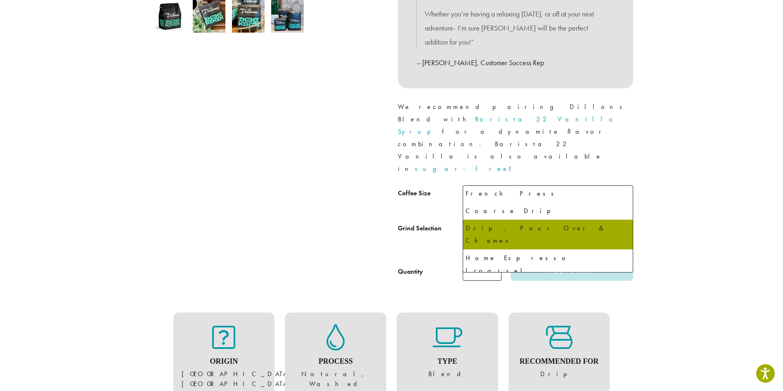
select select "**********"
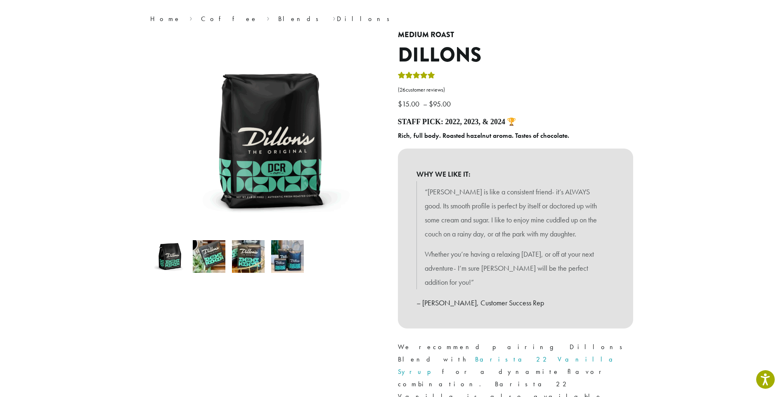
scroll to position [0, 0]
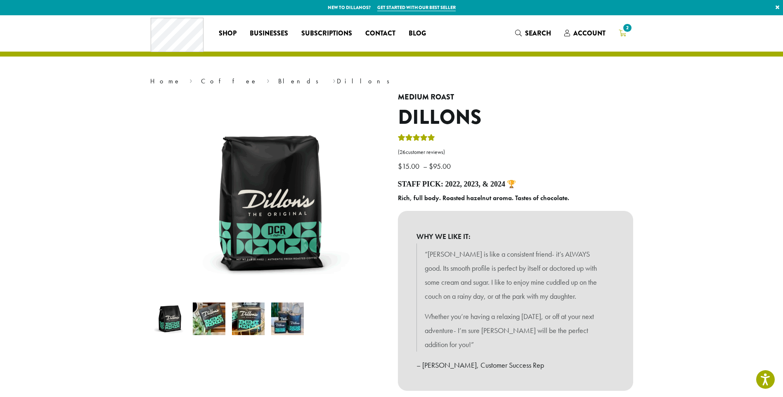
click at [625, 34] on icon "2" at bounding box center [621, 33] width 7 height 7
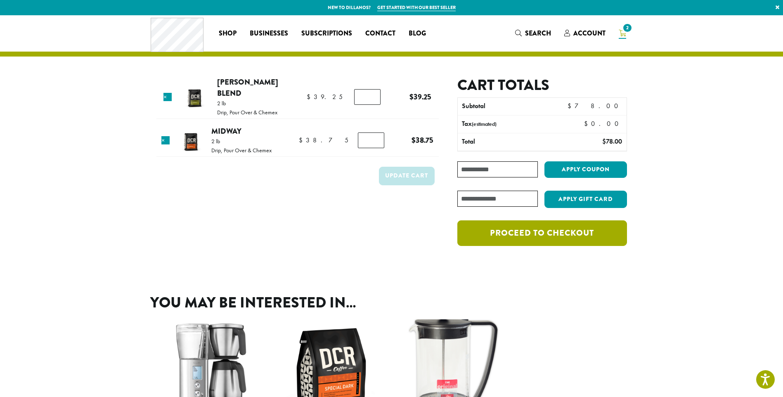
click at [537, 236] on link "Proceed to checkout" at bounding box center [541, 233] width 169 height 26
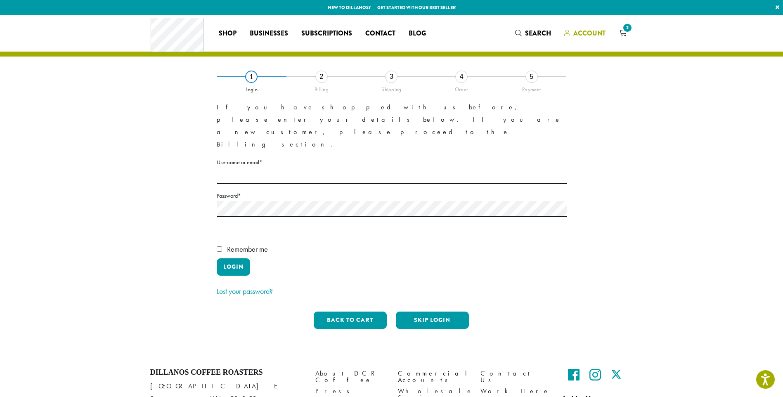
click at [581, 30] on span "Account" at bounding box center [589, 32] width 32 height 9
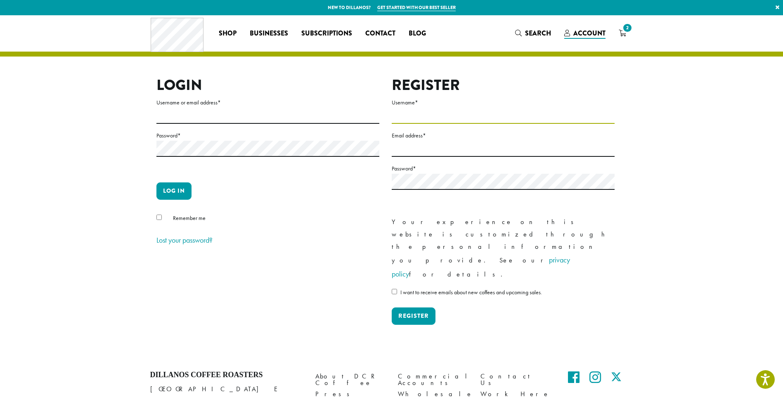
click at [428, 111] on input "Username *" at bounding box center [503, 116] width 223 height 16
type input "**********"
click at [463, 150] on input "Email address *" at bounding box center [503, 149] width 223 height 16
type input "**********"
